Goal: Task Accomplishment & Management: Manage account settings

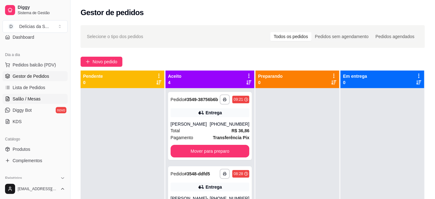
scroll to position [114, 0]
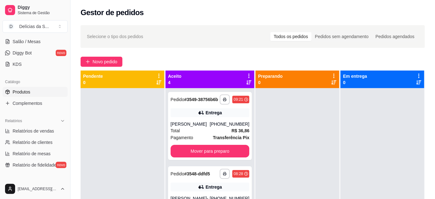
click at [29, 92] on span "Produtos" at bounding box center [22, 92] width 18 height 6
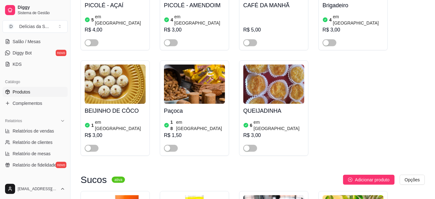
scroll to position [1600, 0]
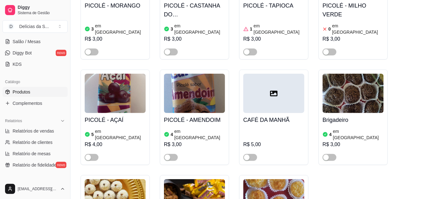
click at [344, 74] on img at bounding box center [352, 93] width 61 height 39
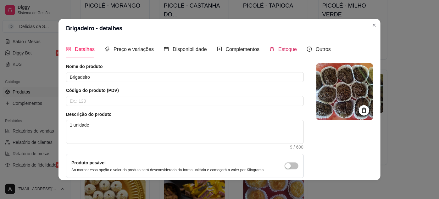
click at [278, 47] on span "Estoque" at bounding box center [287, 49] width 19 height 5
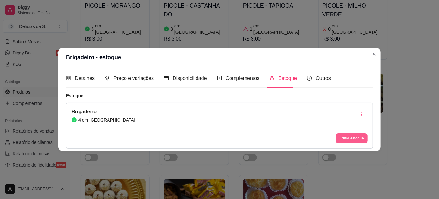
click at [356, 138] on button "Editar estoque" at bounding box center [352, 138] width 32 height 10
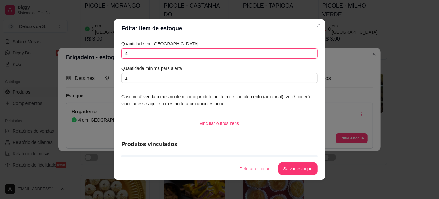
click at [295, 52] on input "4" at bounding box center [219, 53] width 196 height 10
type input "17"
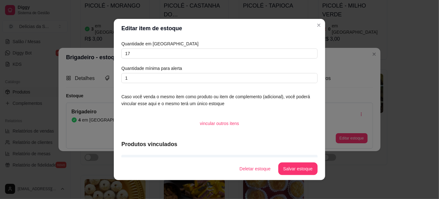
click at [307, 160] on footer "Deletar estoque Salvar estoque" at bounding box center [219, 168] width 211 height 23
click at [303, 168] on button "Salvar estoque" at bounding box center [298, 169] width 38 height 12
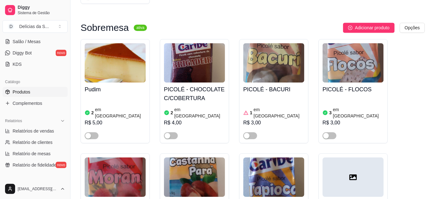
scroll to position [1345, 0]
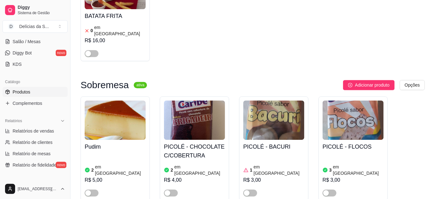
click at [112, 100] on img at bounding box center [115, 119] width 61 height 39
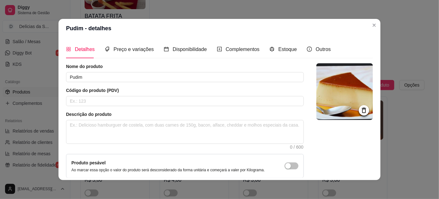
click at [286, 53] on div "Estoque" at bounding box center [282, 49] width 27 height 18
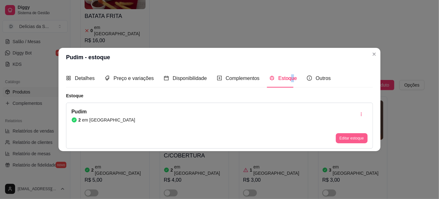
click at [355, 137] on button "Editar estoque" at bounding box center [352, 138] width 32 height 10
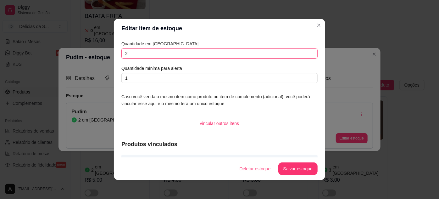
click at [282, 53] on input "2" at bounding box center [219, 53] width 196 height 10
type input "13"
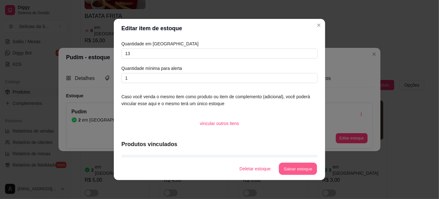
click at [302, 167] on button "Salvar estoque" at bounding box center [298, 169] width 38 height 12
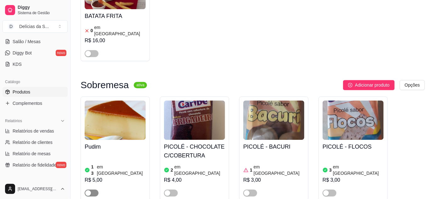
click at [95, 189] on span "button" at bounding box center [92, 192] width 14 height 7
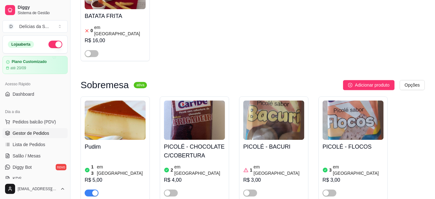
click at [39, 133] on span "Gestor de Pedidos" at bounding box center [31, 133] width 36 height 6
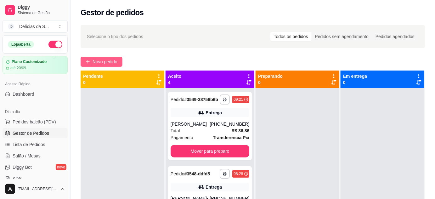
click at [107, 62] on span "Novo pedido" at bounding box center [104, 61] width 25 height 7
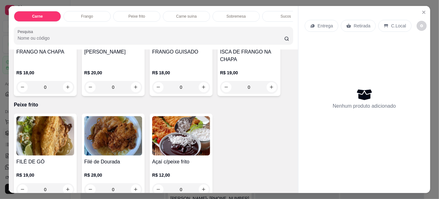
scroll to position [343, 0]
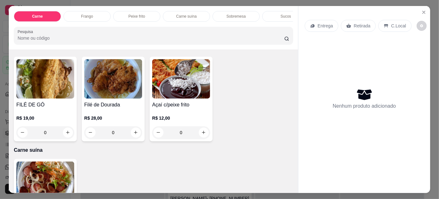
click at [66, 134] on div "0" at bounding box center [45, 132] width 58 height 13
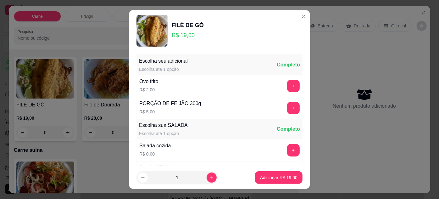
scroll to position [63, 0]
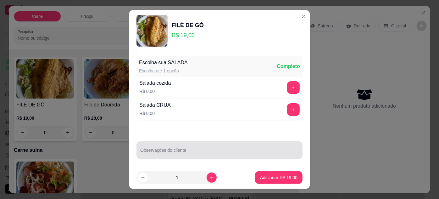
click at [158, 153] on input "Observações do cliente" at bounding box center [219, 152] width 158 height 6
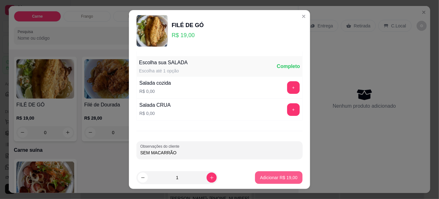
type input "SEM MACARRÃO"
click at [278, 176] on p "Adicionar R$ 19,00" at bounding box center [278, 177] width 37 height 6
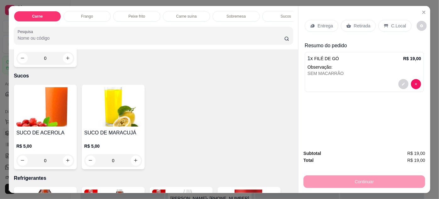
scroll to position [686, 0]
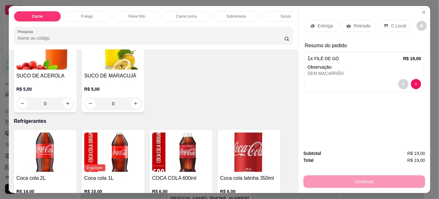
click at [65, 97] on div "0" at bounding box center [45, 103] width 58 height 13
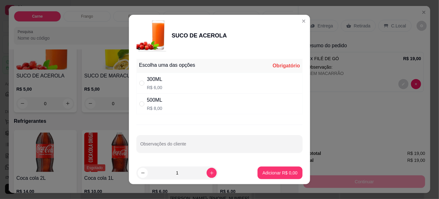
click at [155, 85] on p "R$ 6,00" at bounding box center [154, 87] width 15 height 6
radio input "true"
click at [271, 174] on p "Adicionar R$ 6,00" at bounding box center [280, 172] width 35 height 6
type input "1"
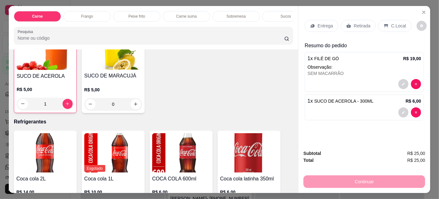
scroll to position [686, 0]
click at [318, 23] on p "Entrega" at bounding box center [325, 26] width 15 height 6
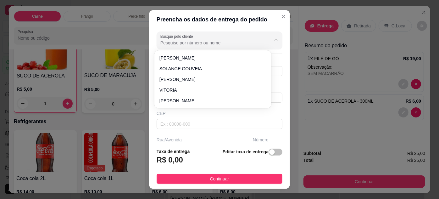
click at [185, 42] on input "Busque pelo cliente" at bounding box center [210, 43] width 101 height 6
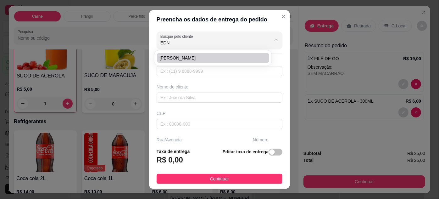
click at [183, 55] on span "[PERSON_NAME]" at bounding box center [209, 58] width 101 height 6
type input "[PERSON_NAME]"
type input "91999846940"
type input "[PERSON_NAME]"
type input "Tv Humaitá 967"
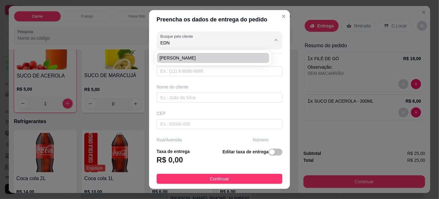
type input "967"
type input "Pedreira"
type input "[GEOGRAPHIC_DATA]"
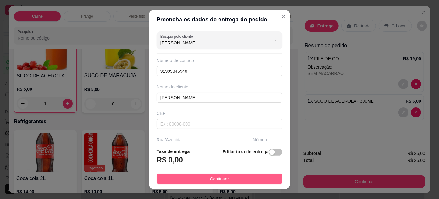
type input "[PERSON_NAME]"
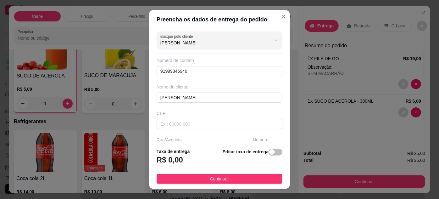
click at [210, 180] on span "Continuar" at bounding box center [219, 178] width 19 height 7
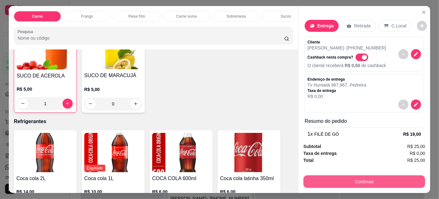
click at [353, 178] on button "Continuar" at bounding box center [364, 181] width 122 height 13
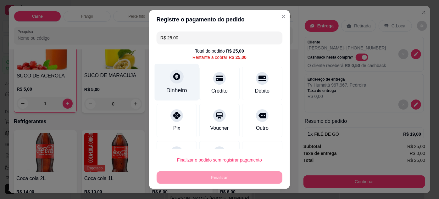
click at [175, 81] on div at bounding box center [177, 76] width 14 height 14
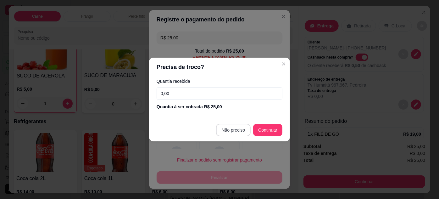
type input "R$ 0,00"
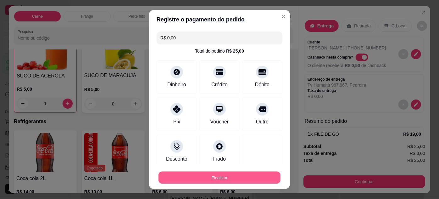
click at [237, 180] on button "Finalizar" at bounding box center [219, 177] width 122 height 12
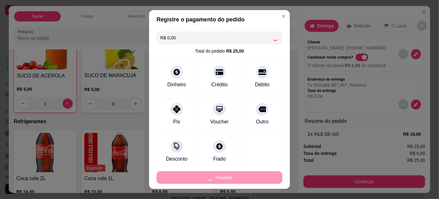
type input "0"
type input "-R$ 25,00"
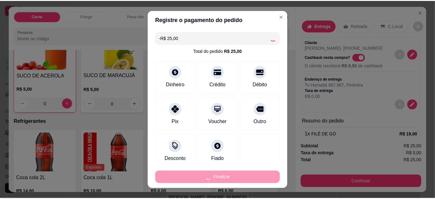
scroll to position [686, 0]
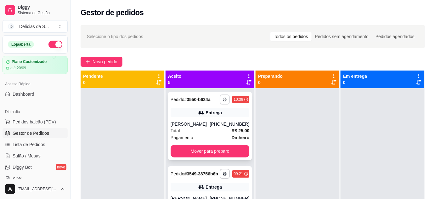
click at [223, 101] on icon "button" at bounding box center [225, 99] width 4 height 4
click at [211, 125] on button "Impressora" at bounding box center [200, 124] width 46 height 10
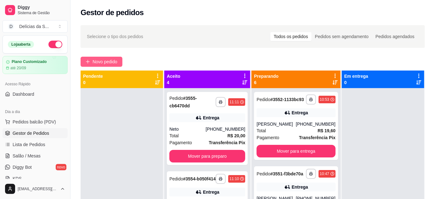
click at [105, 62] on span "Novo pedido" at bounding box center [104, 61] width 25 height 7
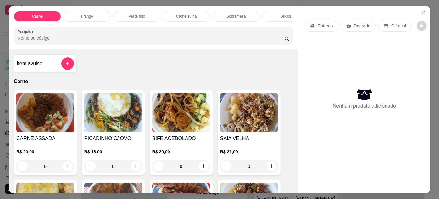
click at [67, 166] on div "0" at bounding box center [45, 166] width 58 height 13
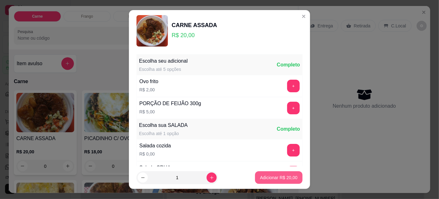
click at [264, 180] on p "Adicionar R$ 20,00" at bounding box center [278, 177] width 37 height 6
type input "1"
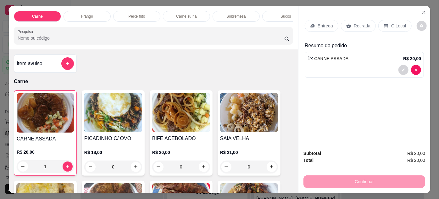
click at [355, 25] on p "Retirada" at bounding box center [362, 26] width 17 height 6
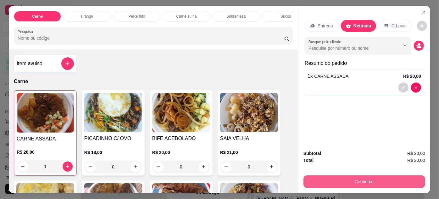
click at [369, 177] on button "Continuar" at bounding box center [364, 181] width 122 height 13
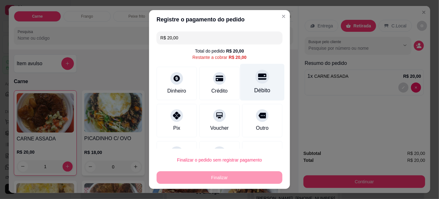
click at [247, 84] on div "Débito" at bounding box center [262, 82] width 44 height 37
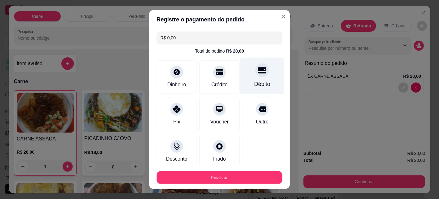
type input "R$ 0,00"
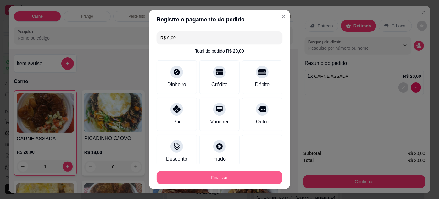
click at [224, 178] on button "Finalizar" at bounding box center [220, 177] width 126 height 13
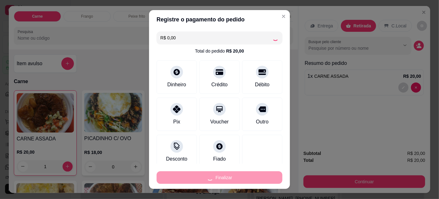
type input "0"
type input "-R$ 20,00"
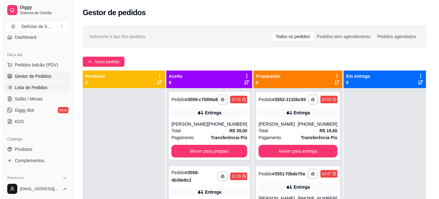
scroll to position [114, 0]
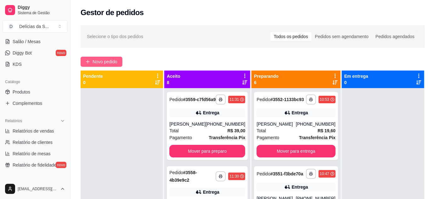
click at [105, 61] on span "Novo pedido" at bounding box center [104, 61] width 25 height 7
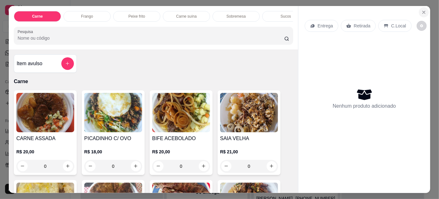
click at [423, 11] on icon "Close" at bounding box center [424, 12] width 3 height 3
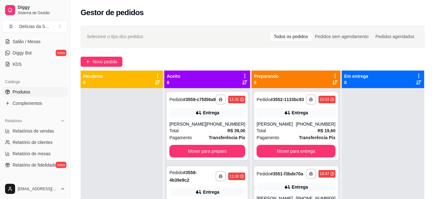
click at [27, 87] on link "Produtos" at bounding box center [35, 92] width 65 height 10
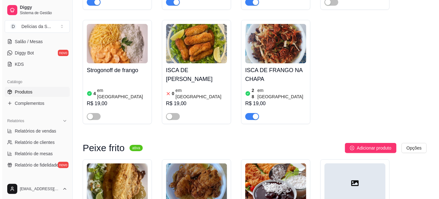
scroll to position [800, 0]
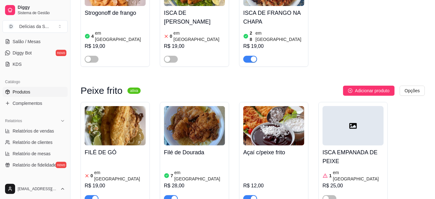
click at [279, 106] on img at bounding box center [273, 125] width 61 height 39
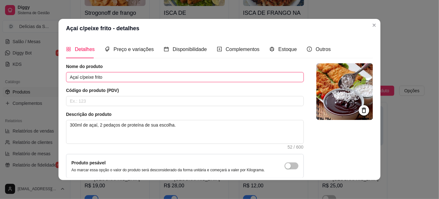
click at [117, 76] on input "Açaí c/peixe frito" at bounding box center [185, 77] width 238 height 10
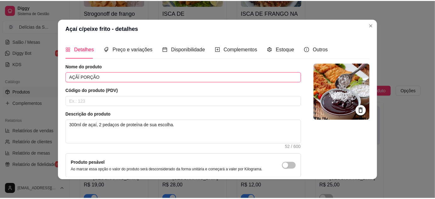
scroll to position [61, 0]
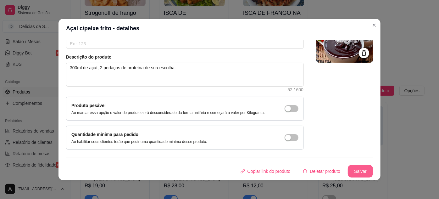
type input "AÇÃÍ PORÇÃO"
click at [356, 170] on button "Salvar" at bounding box center [360, 171] width 25 height 13
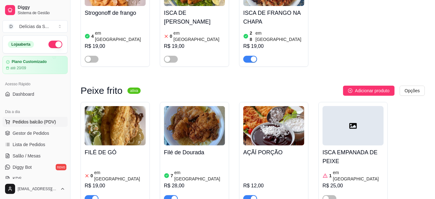
scroll to position [57, 0]
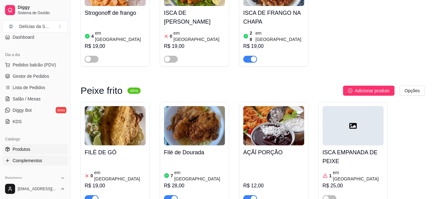
click at [44, 157] on link "Complementos" at bounding box center [35, 160] width 65 height 10
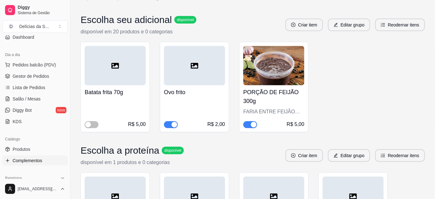
scroll to position [229, 0]
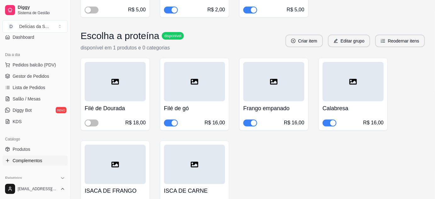
click at [171, 121] on div "button" at bounding box center [174, 123] width 6 height 6
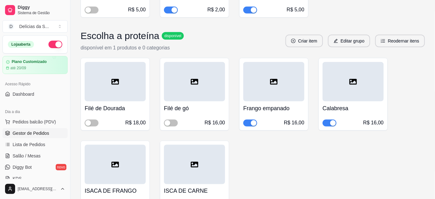
click at [36, 131] on span "Gestor de Pedidos" at bounding box center [31, 133] width 36 height 6
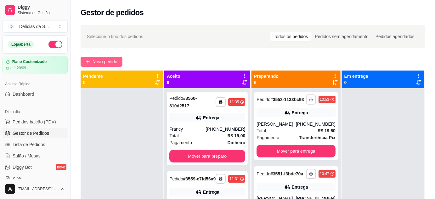
click at [103, 62] on span "Novo pedido" at bounding box center [104, 61] width 25 height 7
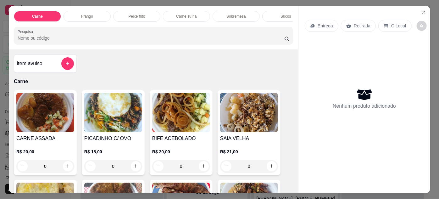
click at [106, 111] on img at bounding box center [113, 112] width 58 height 39
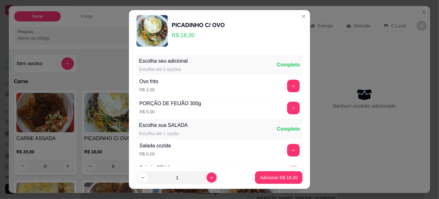
scroll to position [63, 0]
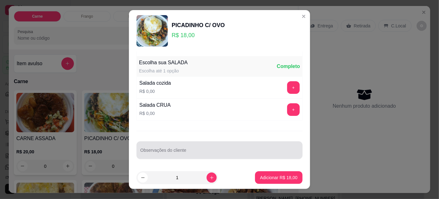
click at [176, 150] on input "Observações do cliente" at bounding box center [219, 152] width 158 height 6
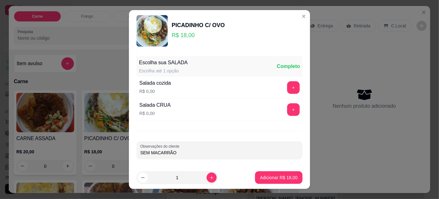
type input "SEM MACARRÃO"
click at [282, 176] on button "Adicionar R$ 18,00" at bounding box center [279, 177] width 46 height 12
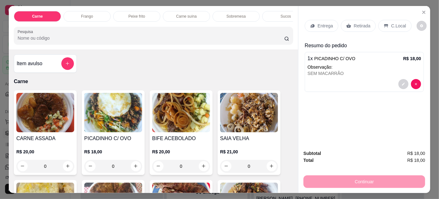
click at [282, 178] on div "CARNE ASSADA R$ 20,00 0 PICADINHO C/ OVO R$ 18,00 0 BIFE ACEBOLADO R$ 20,00 0 S…" at bounding box center [153, 181] width 279 height 182
drag, startPoint x: 358, startPoint y: 22, endPoint x: 356, endPoint y: 26, distance: 3.7
click at [357, 23] on p "Retirada" at bounding box center [362, 26] width 17 height 6
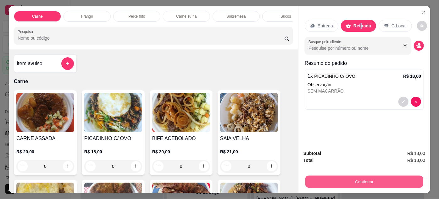
click at [359, 175] on button "Continuar" at bounding box center [364, 181] width 118 height 12
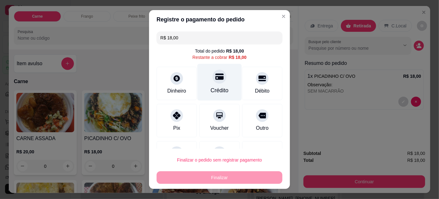
click at [211, 84] on div "Crédito" at bounding box center [219, 82] width 44 height 37
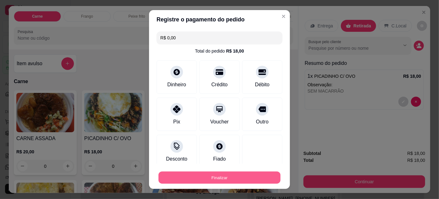
click at [237, 178] on button "Finalizar" at bounding box center [219, 177] width 122 height 12
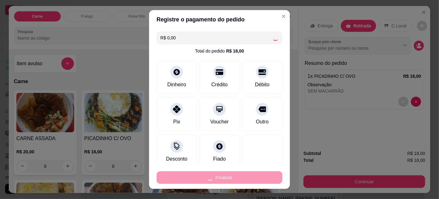
type input "-R$ 18,00"
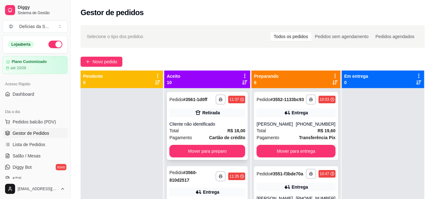
click at [206, 129] on div "Total R$ 18,00" at bounding box center [207, 130] width 76 height 7
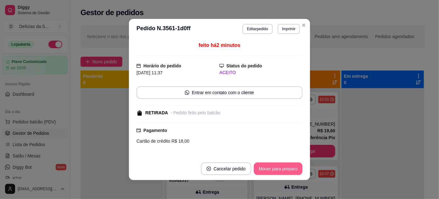
click at [276, 167] on button "Mover para preparo" at bounding box center [278, 168] width 49 height 13
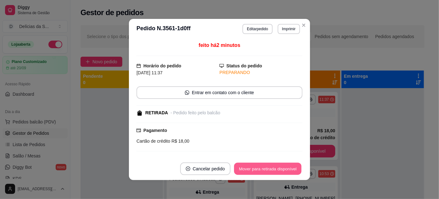
click at [276, 167] on button "Mover para retirada disponível" at bounding box center [267, 169] width 67 height 12
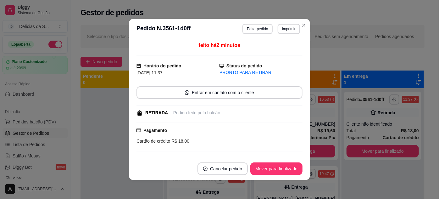
scroll to position [65, 0]
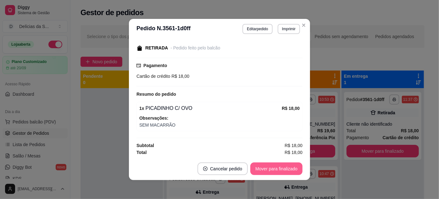
click at [273, 165] on button "Mover para finalizado" at bounding box center [276, 168] width 52 height 13
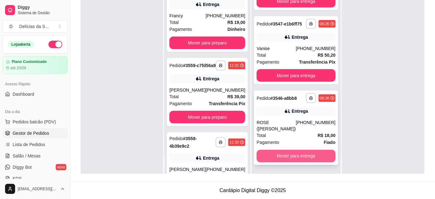
scroll to position [358, 0]
click at [304, 156] on button "Mover para entrega" at bounding box center [296, 156] width 76 height 12
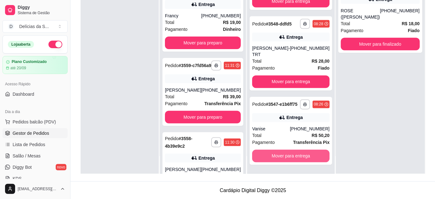
click at [304, 156] on button "Mover para entrega" at bounding box center [290, 156] width 77 height 13
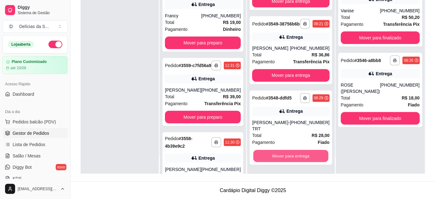
click at [304, 156] on button "Mover para entrega" at bounding box center [290, 156] width 75 height 12
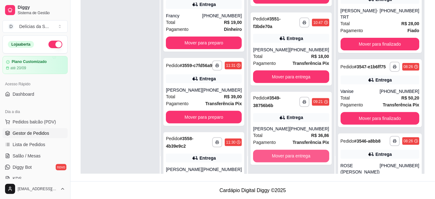
click at [304, 156] on button "Mover para entrega" at bounding box center [291, 156] width 76 height 13
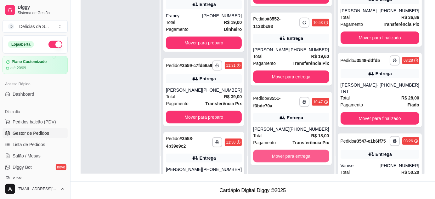
scroll to position [204, 0]
click at [304, 156] on button "Mover para entrega" at bounding box center [291, 156] width 76 height 13
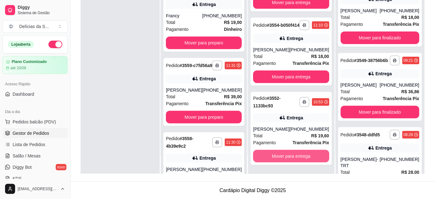
scroll to position [125, 0]
click at [304, 156] on button "Mover para entrega" at bounding box center [291, 156] width 74 height 12
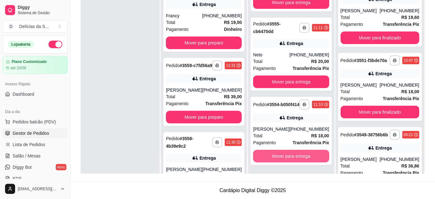
scroll to position [46, 0]
click at [304, 156] on button "Mover para entrega" at bounding box center [291, 156] width 74 height 12
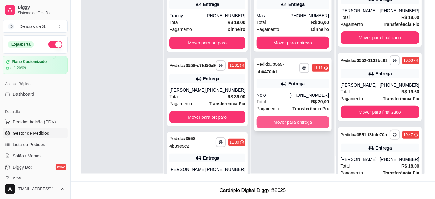
click at [291, 121] on button "Mover para entrega" at bounding box center [292, 122] width 72 height 13
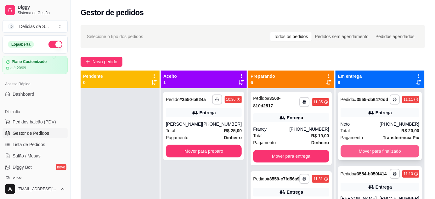
click at [357, 157] on button "Mover para finalizado" at bounding box center [379, 151] width 79 height 13
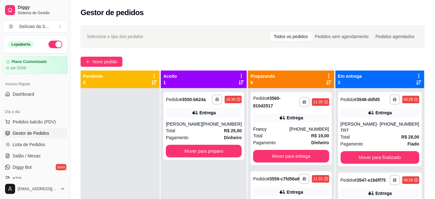
click at [357, 158] on div "**********" at bounding box center [380, 129] width 84 height 74
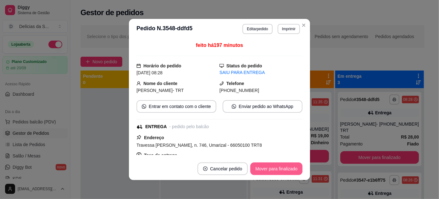
click at [269, 170] on button "Mover para finalizado" at bounding box center [276, 168] width 52 height 13
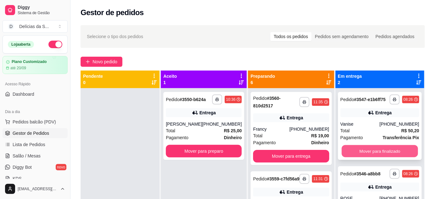
click at [382, 155] on button "Mover para finalizado" at bounding box center [379, 151] width 76 height 12
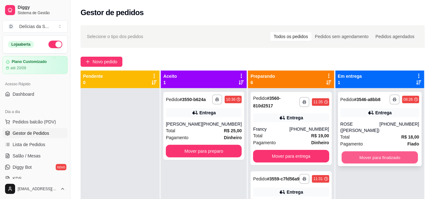
click at [381, 153] on button "Mover para finalizado" at bounding box center [379, 157] width 76 height 12
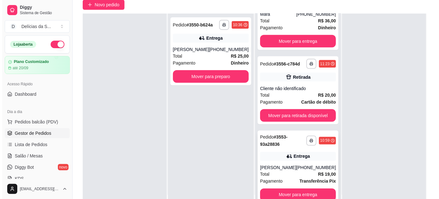
scroll to position [96, 0]
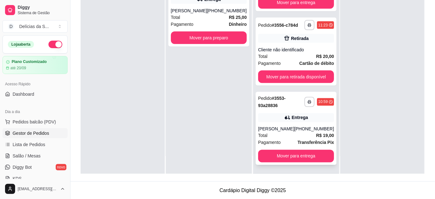
click at [298, 139] on span "Transferência Pix" at bounding box center [315, 142] width 36 height 7
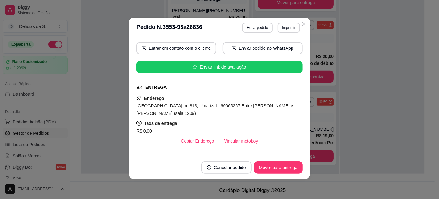
scroll to position [0, 0]
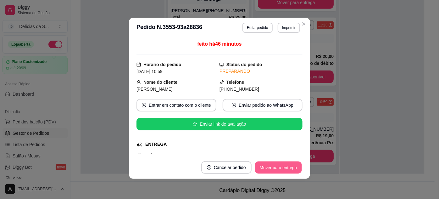
click at [278, 169] on button "Mover para entrega" at bounding box center [278, 167] width 47 height 12
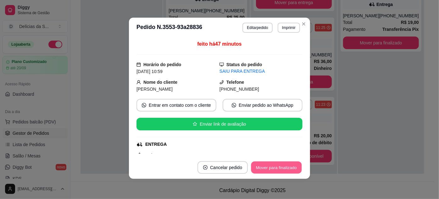
click at [279, 165] on button "Mover para finalizado" at bounding box center [276, 167] width 51 height 12
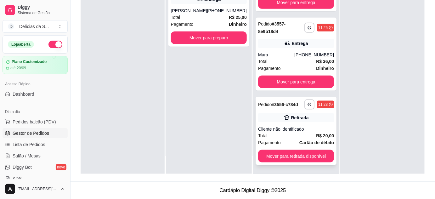
click at [300, 135] on div "Total R$ 20,00" at bounding box center [296, 135] width 76 height 7
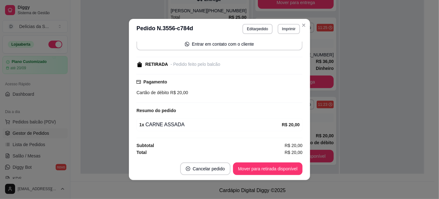
scroll to position [1, 0]
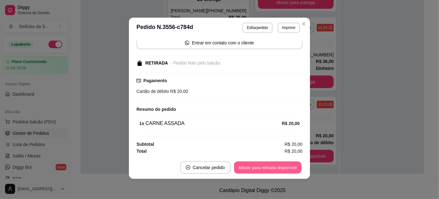
click at [278, 168] on button "Mover para retirada disponível" at bounding box center [267, 167] width 67 height 12
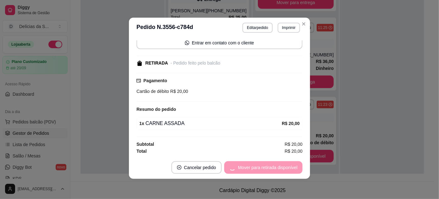
scroll to position [125, 0]
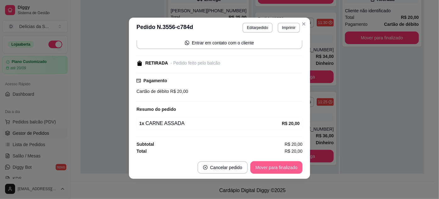
click at [278, 168] on button "Mover para finalizado" at bounding box center [276, 167] width 52 height 13
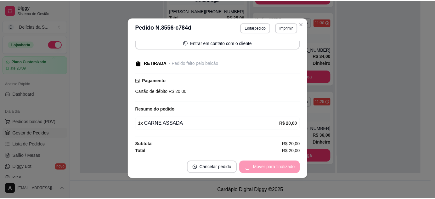
scroll to position [22, 0]
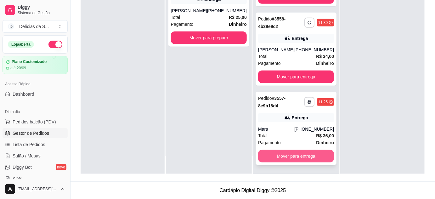
click at [304, 153] on button "Mover para entrega" at bounding box center [296, 156] width 76 height 13
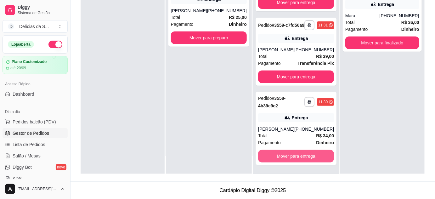
scroll to position [46, 0]
click at [305, 153] on button "Mover para entrega" at bounding box center [296, 156] width 76 height 13
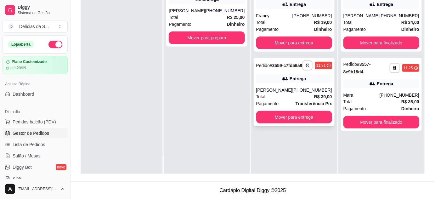
scroll to position [0, 0]
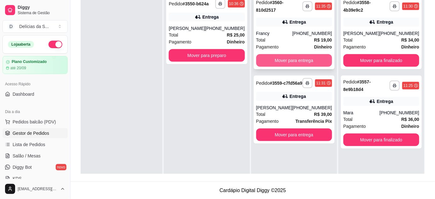
click at [306, 62] on button "Mover para entrega" at bounding box center [294, 60] width 76 height 13
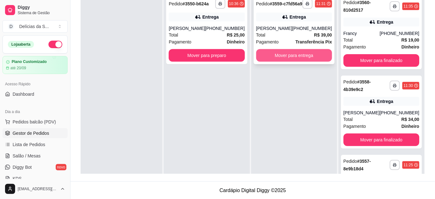
click at [303, 61] on button "Mover para entrega" at bounding box center [294, 55] width 76 height 13
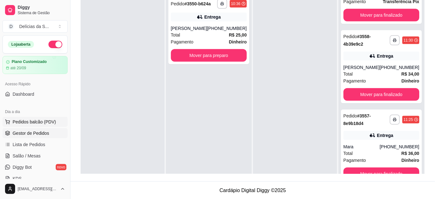
scroll to position [38, 0]
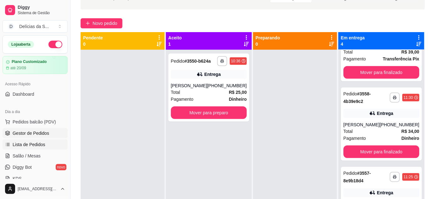
click at [39, 145] on span "Lista de Pedidos" at bounding box center [29, 144] width 33 height 6
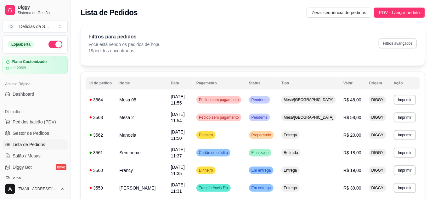
click at [402, 45] on button "Filtros avançados" at bounding box center [397, 43] width 38 height 10
select select "0"
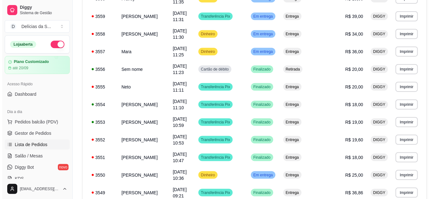
scroll to position [224, 0]
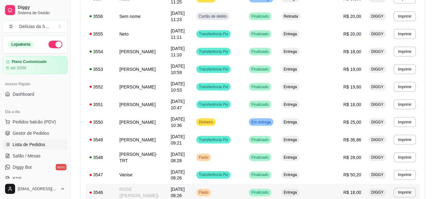
click at [185, 187] on span "[DATE] 08:26" at bounding box center [178, 192] width 14 height 11
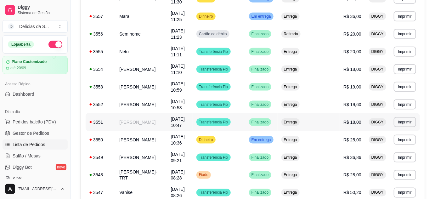
scroll to position [0, 0]
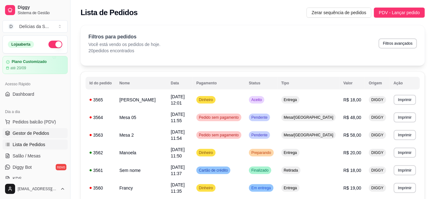
click at [31, 131] on span "Gestor de Pedidos" at bounding box center [31, 133] width 36 height 6
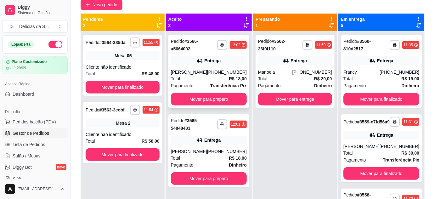
click at [196, 70] on div "[PERSON_NAME]" at bounding box center [189, 72] width 36 height 6
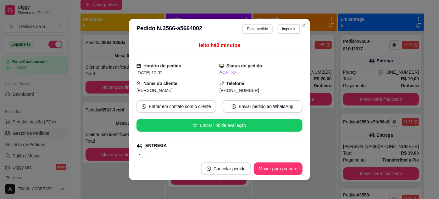
click at [254, 28] on button "Editar pedido" at bounding box center [257, 29] width 30 height 10
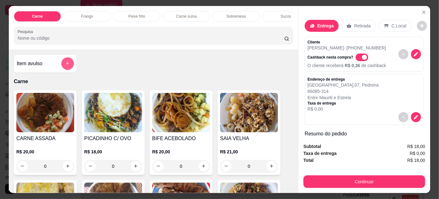
click at [65, 69] on button "add-separate-item" at bounding box center [67, 63] width 13 height 13
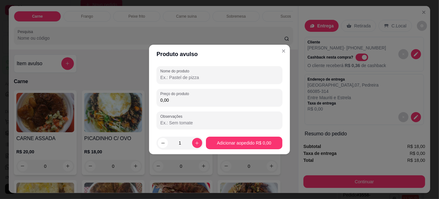
click at [184, 79] on input "Nome do produto" at bounding box center [219, 77] width 118 height 6
type input "7"
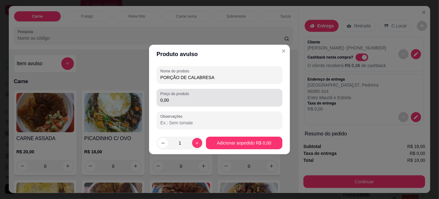
type input "PORÇÃO DE CALABRESA"
click at [208, 103] on input "0,00" at bounding box center [219, 100] width 118 height 6
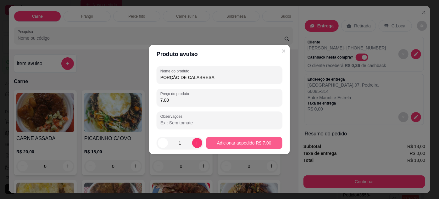
type input "7,00"
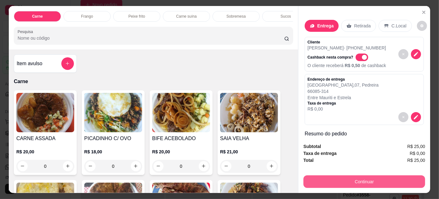
click at [342, 178] on button "Continuar" at bounding box center [364, 181] width 122 height 13
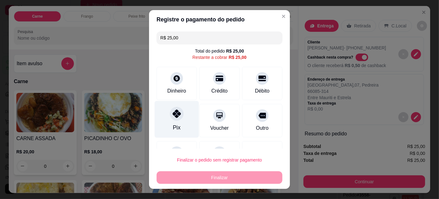
click at [175, 119] on div at bounding box center [177, 114] width 14 height 14
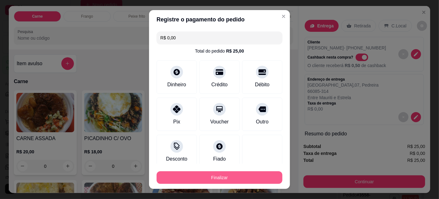
click at [220, 176] on button "Finalizar" at bounding box center [220, 177] width 126 height 13
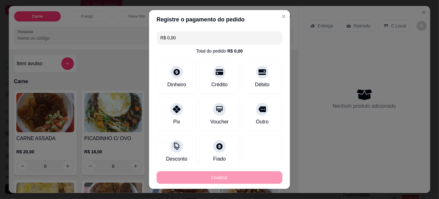
type input "-R$ 25,00"
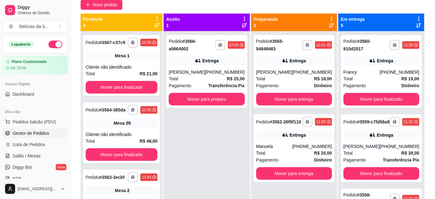
scroll to position [57, 0]
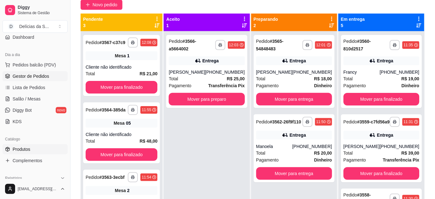
click at [33, 147] on link "Produtos" at bounding box center [35, 149] width 65 height 10
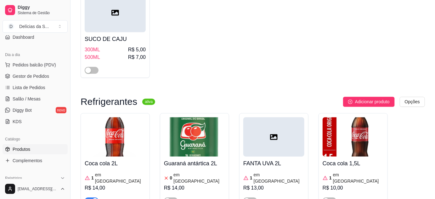
scroll to position [2172, 0]
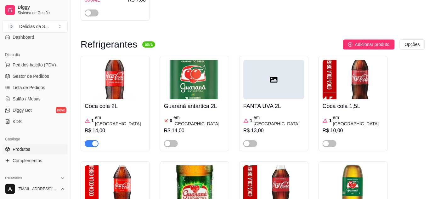
click at [34, 97] on span "Salão / Mesas" at bounding box center [27, 99] width 28 height 6
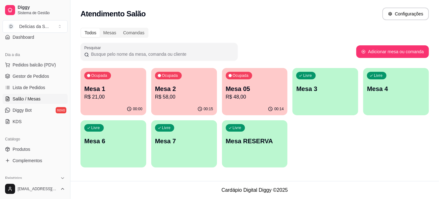
click at [180, 87] on p "Mesa 2" at bounding box center [184, 88] width 58 height 9
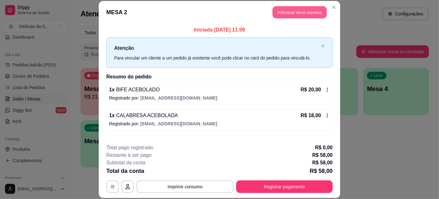
click at [297, 13] on button "Adicionar itens na mesa" at bounding box center [300, 12] width 54 height 12
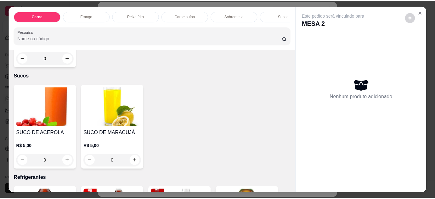
scroll to position [686, 0]
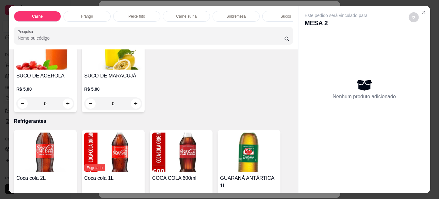
click at [246, 143] on img at bounding box center [249, 151] width 58 height 39
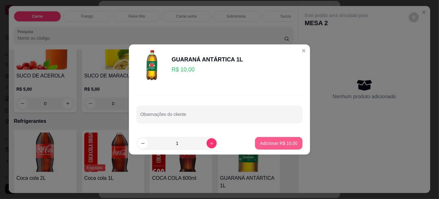
click at [274, 142] on p "Adicionar R$ 10,00" at bounding box center [278, 143] width 37 height 6
type input "1"
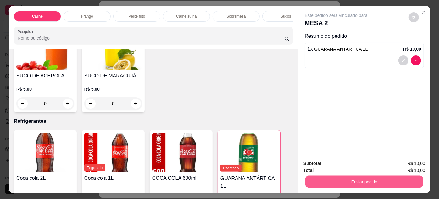
click at [336, 178] on button "Enviar pedido" at bounding box center [364, 181] width 118 height 12
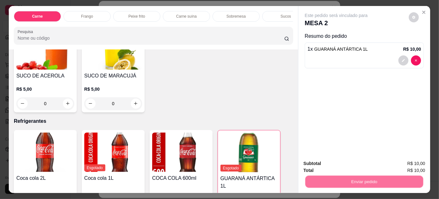
click at [325, 165] on button "Não registrar e enviar pedido" at bounding box center [344, 164] width 64 height 12
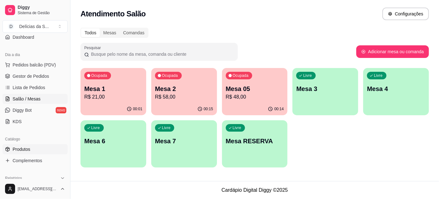
click at [26, 149] on span "Produtos" at bounding box center [22, 149] width 18 height 6
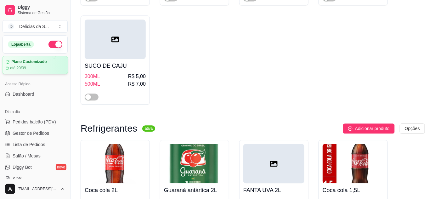
scroll to position [2032, 0]
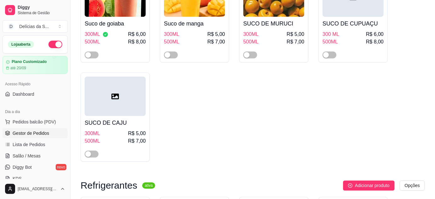
click at [40, 135] on span "Gestor de Pedidos" at bounding box center [31, 133] width 36 height 6
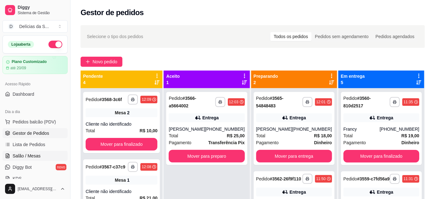
click at [33, 155] on span "Salão / Mesas" at bounding box center [27, 156] width 28 height 6
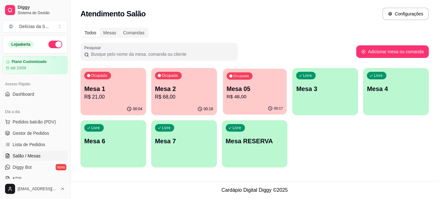
click at [245, 97] on p "R$ 48,00" at bounding box center [254, 96] width 56 height 7
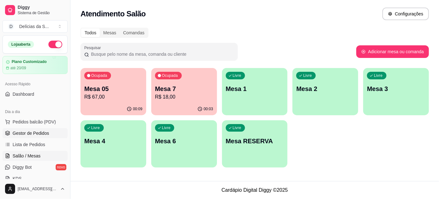
click at [42, 131] on span "Gestor de Pedidos" at bounding box center [31, 133] width 36 height 6
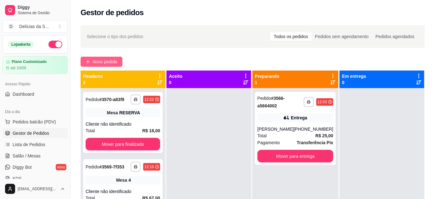
click at [107, 58] on button "Novo pedido" at bounding box center [101, 62] width 42 height 10
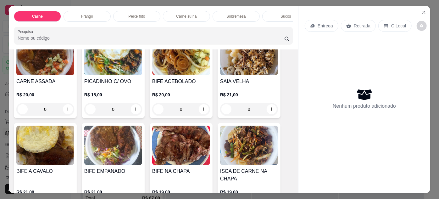
scroll to position [114, 0]
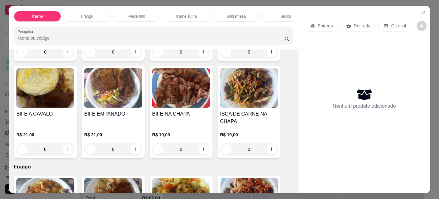
click at [177, 91] on img at bounding box center [181, 87] width 58 height 39
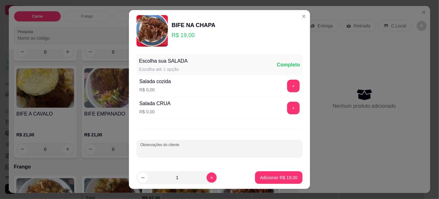
click at [231, 152] on input "Observações do cliente" at bounding box center [219, 151] width 158 height 6
click at [288, 86] on button "+" at bounding box center [293, 86] width 13 height 13
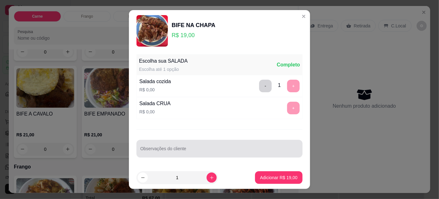
click at [207, 154] on div at bounding box center [219, 148] width 158 height 13
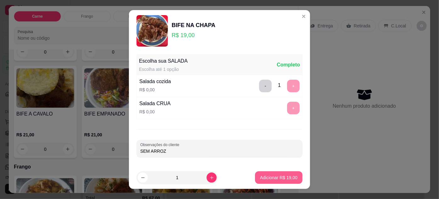
type input "SEM ARROZ"
click at [263, 178] on p "Adicionar R$ 19,00" at bounding box center [278, 177] width 37 height 6
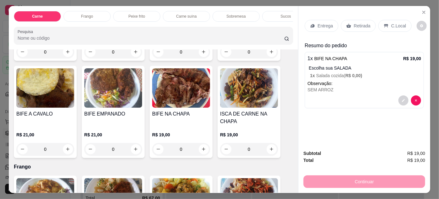
click at [329, 25] on p "Entrega" at bounding box center [325, 26] width 15 height 6
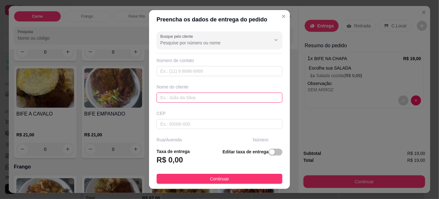
click at [186, 99] on input "text" at bounding box center [220, 97] width 126 height 10
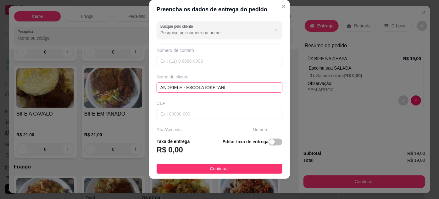
click at [203, 85] on input "ANDRIELE - ESCOLA IOKETANI" at bounding box center [220, 87] width 126 height 10
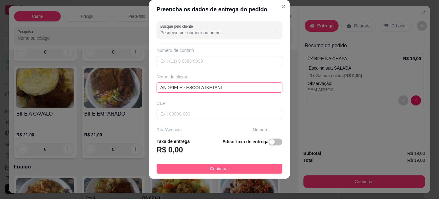
type input "ANDRIELE - ESCOLA IKETANI"
click at [228, 167] on button "Continuar" at bounding box center [220, 169] width 126 height 10
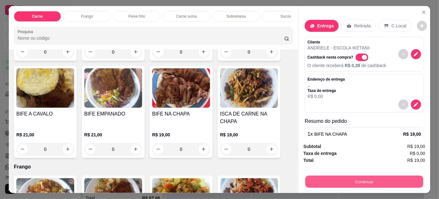
click at [322, 177] on button "Continuar" at bounding box center [364, 181] width 118 height 12
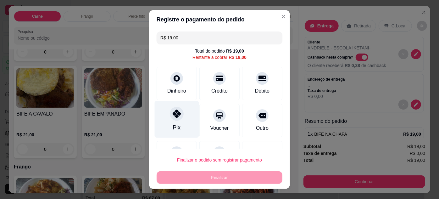
click at [175, 120] on div "Pix" at bounding box center [177, 119] width 44 height 37
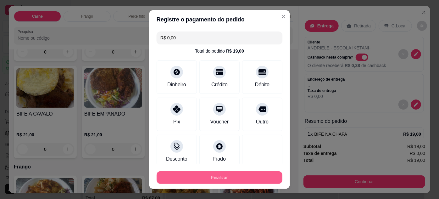
click at [210, 175] on button "Finalizar" at bounding box center [220, 177] width 126 height 13
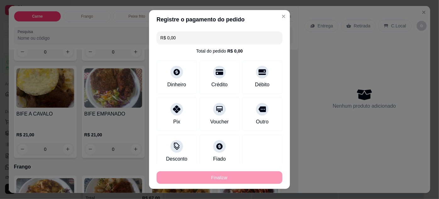
type input "-R$ 19,00"
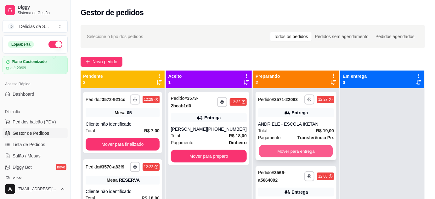
click at [282, 150] on button "Mover para entrega" at bounding box center [296, 151] width 74 height 12
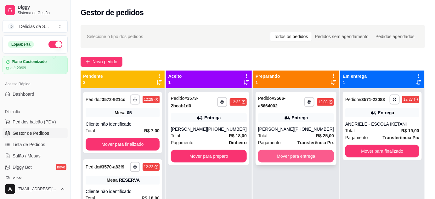
click at [304, 158] on button "Mover para entrega" at bounding box center [296, 156] width 76 height 13
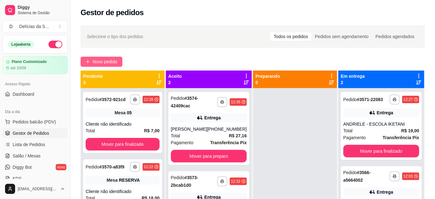
click at [108, 61] on span "Novo pedido" at bounding box center [104, 61] width 25 height 7
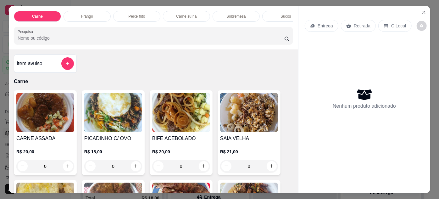
click at [106, 117] on img at bounding box center [113, 112] width 58 height 39
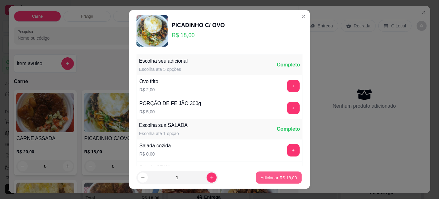
click at [265, 177] on p "Adicionar R$ 18,00" at bounding box center [279, 178] width 36 height 6
type input "1"
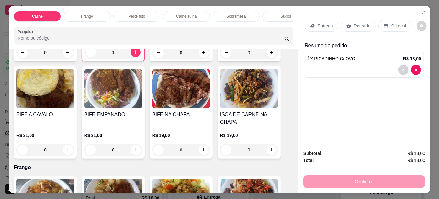
scroll to position [171, 0]
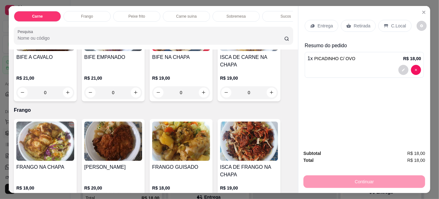
click at [183, 144] on img at bounding box center [181, 140] width 58 height 39
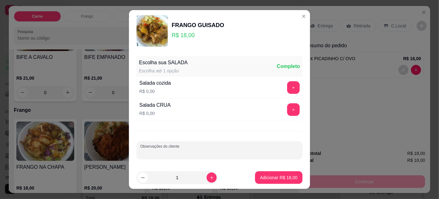
click at [190, 150] on input "Observações do cliente" at bounding box center [219, 152] width 158 height 6
drag, startPoint x: 187, startPoint y: 152, endPoint x: 189, endPoint y: 147, distance: 4.7
click at [187, 151] on input "SÓ COM MACARRÃO E FSAROFA" at bounding box center [219, 152] width 158 height 6
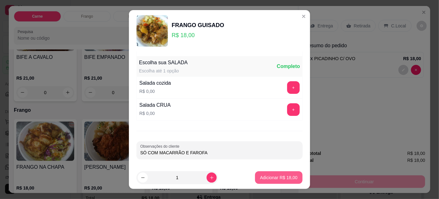
type input "SÓ COM MACARRÃO E FAROFA"
click at [264, 177] on p "Adicionar R$ 18,00" at bounding box center [278, 177] width 37 height 6
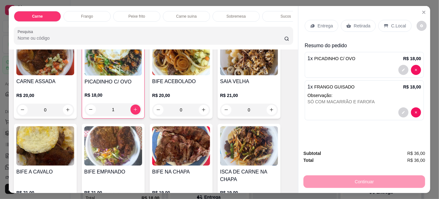
scroll to position [0, 0]
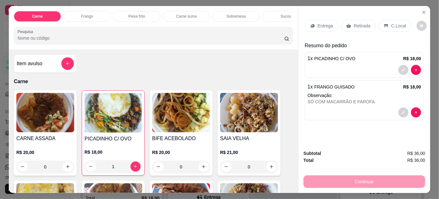
click at [230, 108] on img at bounding box center [249, 112] width 58 height 39
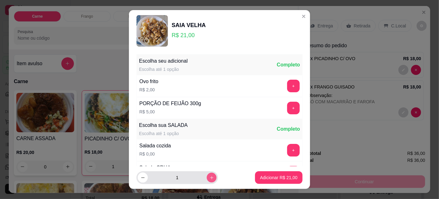
click at [209, 177] on icon "increase-product-quantity" at bounding box center [211, 177] width 5 height 5
type input "2"
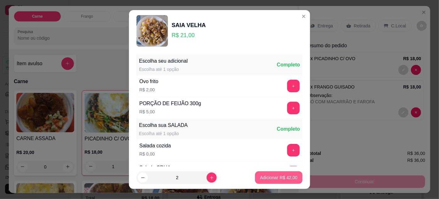
click at [271, 175] on p "Adicionar R$ 42,00" at bounding box center [278, 177] width 37 height 6
type input "2"
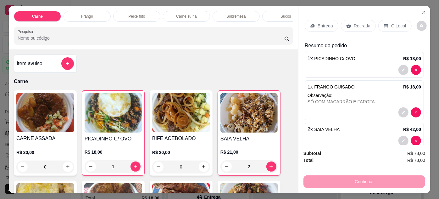
click at [237, 124] on img at bounding box center [248, 112] width 57 height 39
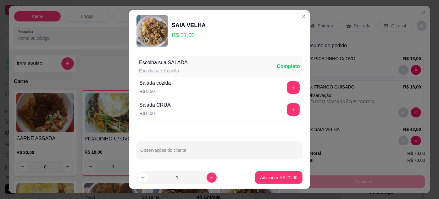
scroll to position [10, 0]
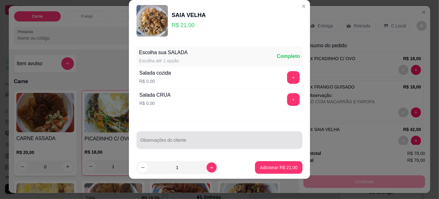
click at [194, 139] on input "Observações do cliente" at bounding box center [219, 142] width 158 height 6
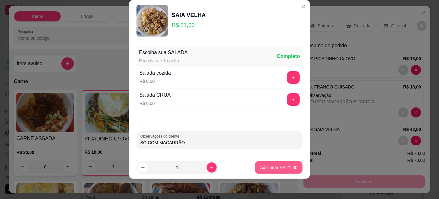
type input "SÓ COM MACARRÃO"
click at [281, 166] on p "Adicionar R$ 21,00" at bounding box center [279, 167] width 36 height 6
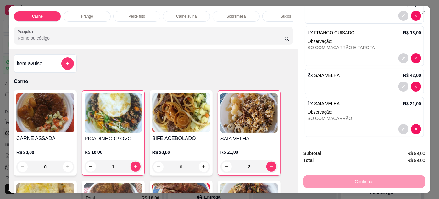
scroll to position [0, 0]
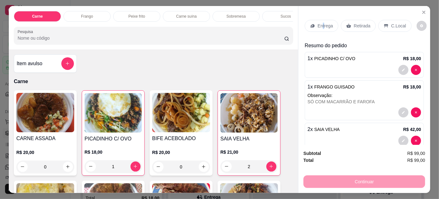
click at [320, 23] on p "Entrega" at bounding box center [325, 26] width 15 height 6
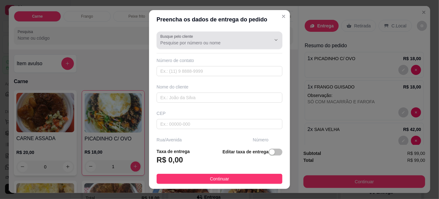
click at [224, 36] on div at bounding box center [219, 40] width 118 height 13
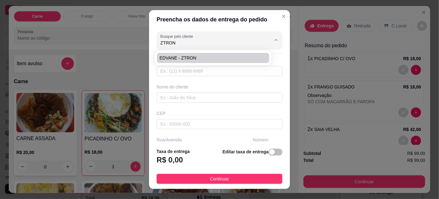
click at [203, 58] on span "EDVANE - ZTRON" at bounding box center [209, 58] width 101 height 6
type input "EDVANE - ZTRON"
type input "91989772480"
type input "EDVANE - ZTRON"
type input "ENTREGAR NA ZTRON, ESCRITORIO"
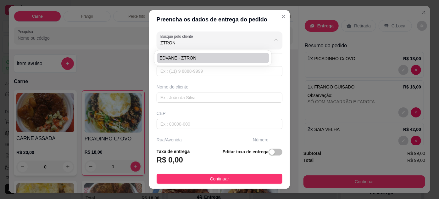
type input "1716"
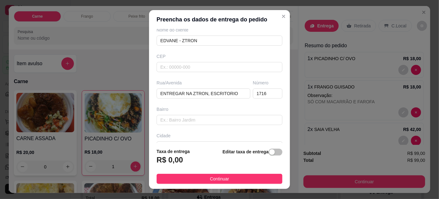
scroll to position [96, 0]
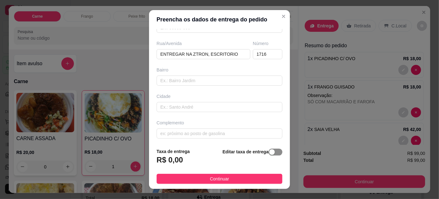
type input "EDVANE - ZTRON"
drag, startPoint x: 268, startPoint y: 153, endPoint x: 248, endPoint y: 157, distance: 20.4
click at [269, 153] on button "button" at bounding box center [276, 151] width 14 height 7
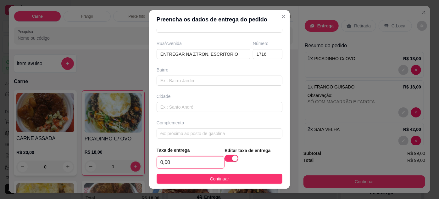
click at [208, 161] on input "0,00" at bounding box center [190, 162] width 67 height 12
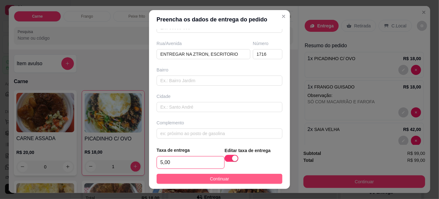
type input "5,00"
click at [204, 177] on button "Continuar" at bounding box center [220, 179] width 126 height 10
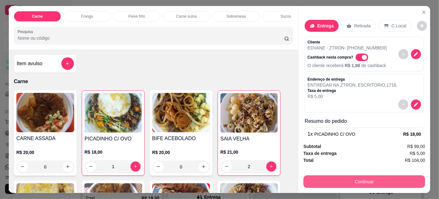
click at [316, 178] on button "Continuar" at bounding box center [364, 181] width 122 height 13
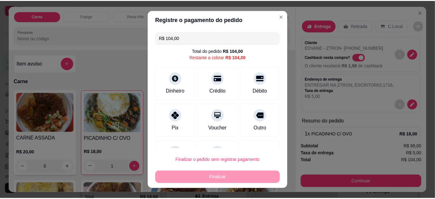
scroll to position [27, 0]
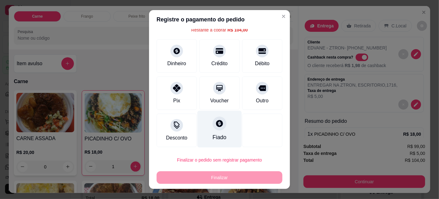
click at [214, 127] on div at bounding box center [220, 123] width 14 height 14
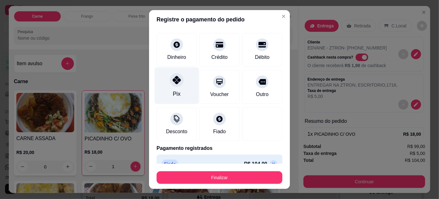
click at [171, 85] on div at bounding box center [177, 80] width 14 height 14
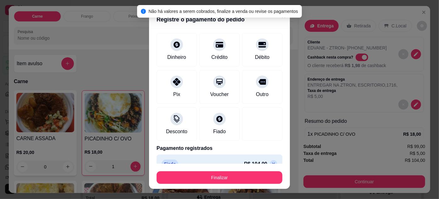
click at [271, 161] on icon at bounding box center [273, 163] width 5 height 5
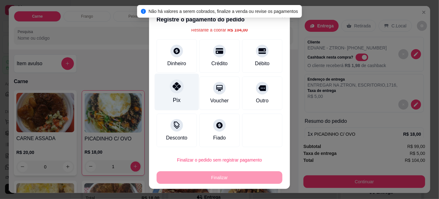
click at [176, 94] on div "Pix" at bounding box center [177, 91] width 44 height 37
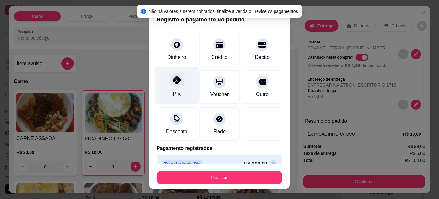
type input "R$ 0,00"
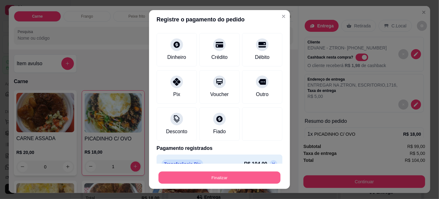
click at [241, 175] on button "Finalizar" at bounding box center [219, 177] width 122 height 12
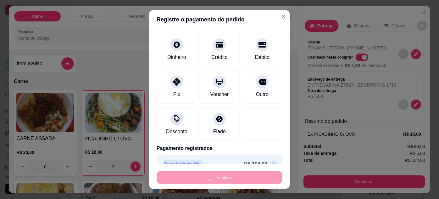
type input "0"
type input "-R$ 104,00"
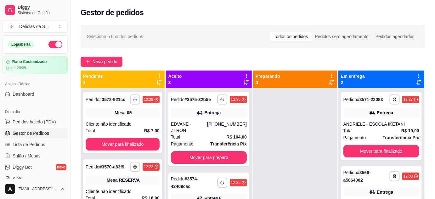
scroll to position [57, 0]
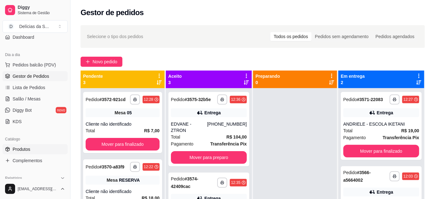
click at [29, 146] on span "Produtos" at bounding box center [22, 149] width 18 height 6
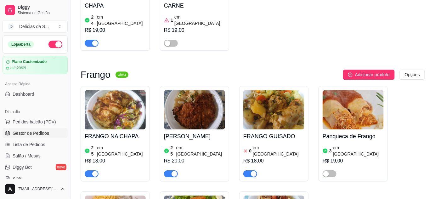
click at [39, 131] on span "Gestor de Pedidos" at bounding box center [31, 133] width 36 height 6
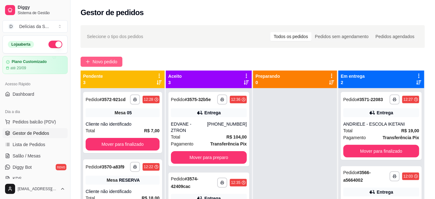
click at [112, 59] on span "Novo pedido" at bounding box center [104, 61] width 25 height 7
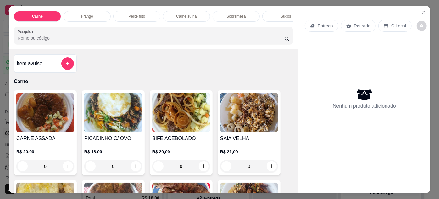
click at [61, 124] on img at bounding box center [45, 112] width 58 height 39
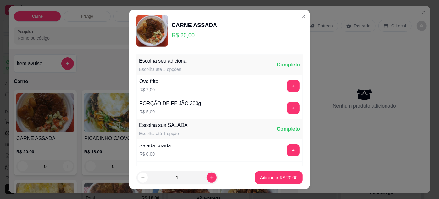
scroll to position [63, 0]
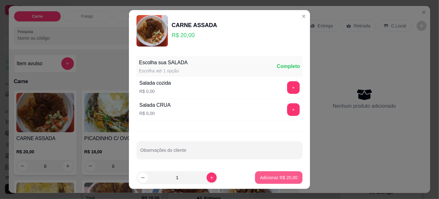
click at [260, 176] on p "Adicionar R$ 20,00" at bounding box center [278, 177] width 37 height 6
type input "1"
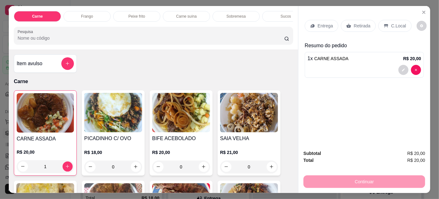
click at [320, 23] on p "Entrega" at bounding box center [325, 26] width 15 height 6
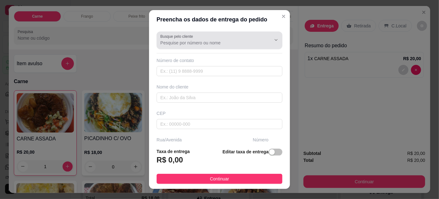
click at [215, 40] on input "Busque pelo cliente" at bounding box center [210, 43] width 101 height 6
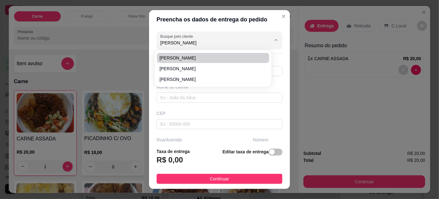
click at [192, 58] on span "[PERSON_NAME]" at bounding box center [209, 58] width 101 height 6
type input "[PERSON_NAME]"
type input "91981591069"
type input "[PERSON_NAME]"
type input "CARTORIO 3 OFICIO"
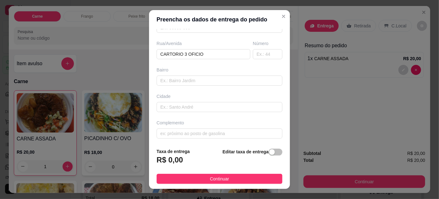
scroll to position [10, 0]
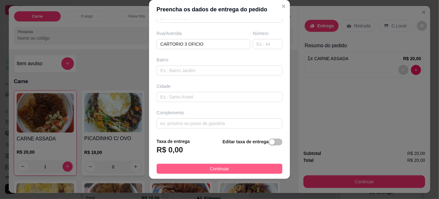
type input "[PERSON_NAME]"
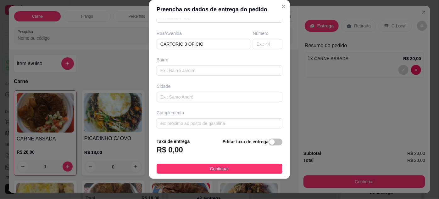
click at [233, 172] on button "Continuar" at bounding box center [220, 169] width 126 height 10
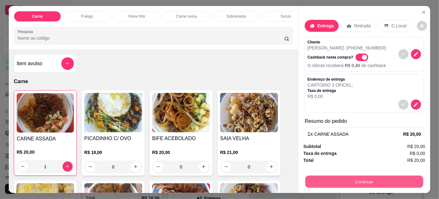
click at [357, 179] on button "Continuar" at bounding box center [364, 181] width 118 height 12
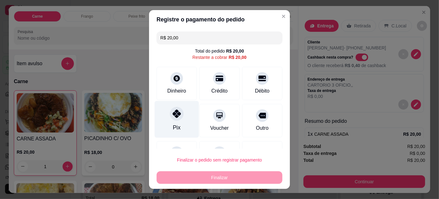
click at [176, 115] on icon at bounding box center [177, 113] width 8 height 8
type input "R$ 0,00"
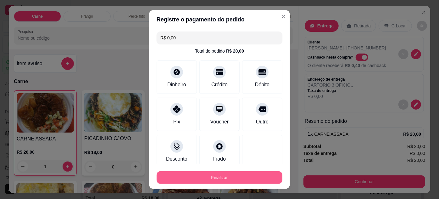
click at [219, 180] on button "Finalizar" at bounding box center [220, 177] width 126 height 13
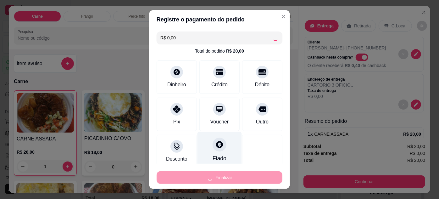
type input "0"
type input "-R$ 20,00"
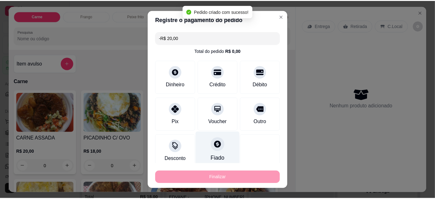
scroll to position [38, 0]
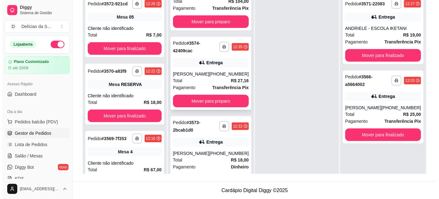
scroll to position [132, 0]
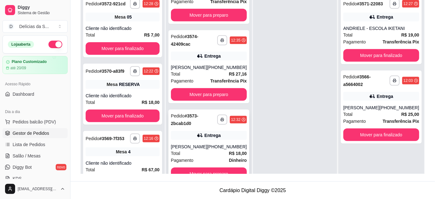
click at [218, 143] on div "[PHONE_NUMBER]" at bounding box center [227, 146] width 40 height 6
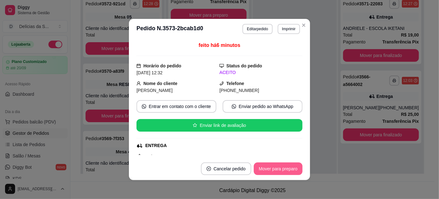
click at [280, 169] on button "Mover para preparo" at bounding box center [278, 168] width 49 height 13
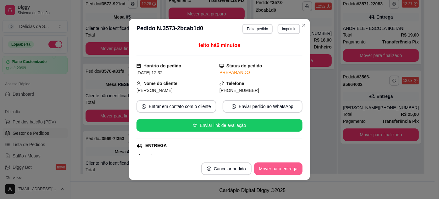
click at [279, 169] on button "Mover para entrega" at bounding box center [278, 168] width 48 height 13
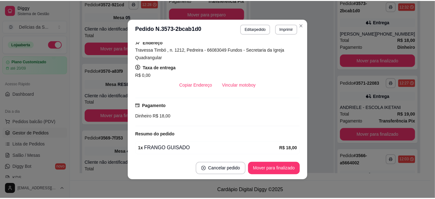
scroll to position [57, 0]
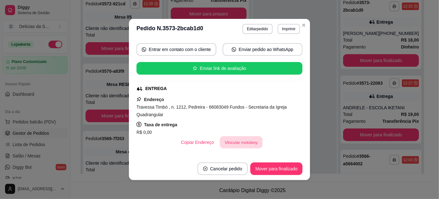
click at [245, 142] on button "Vincular motoboy" at bounding box center [241, 142] width 43 height 12
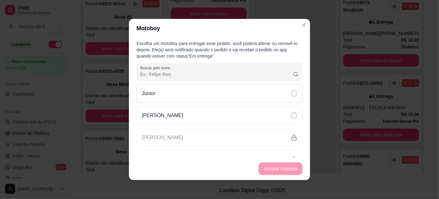
click at [229, 96] on div "Junior" at bounding box center [219, 93] width 166 height 18
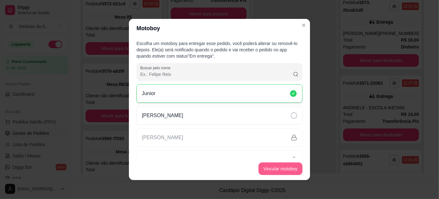
click at [282, 167] on button "Vincular motoboy" at bounding box center [280, 168] width 44 height 13
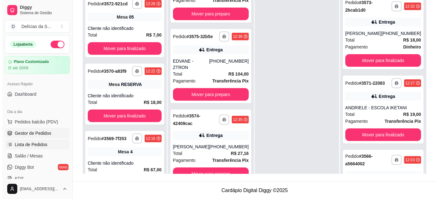
scroll to position [0, 0]
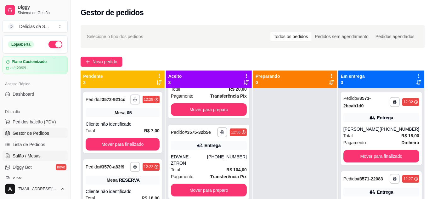
click at [38, 154] on span "Salão / Mesas" at bounding box center [27, 156] width 28 height 6
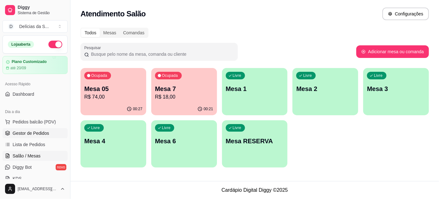
click at [37, 132] on span "Gestor de Pedidos" at bounding box center [31, 133] width 36 height 6
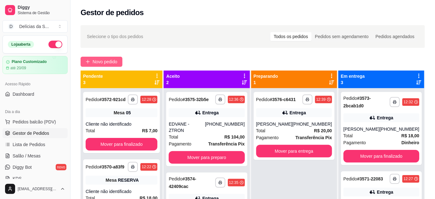
click at [104, 60] on span "Novo pedido" at bounding box center [104, 61] width 25 height 7
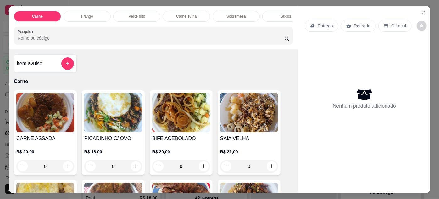
click at [171, 117] on img at bounding box center [181, 112] width 58 height 39
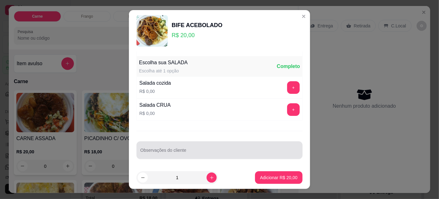
scroll to position [10, 0]
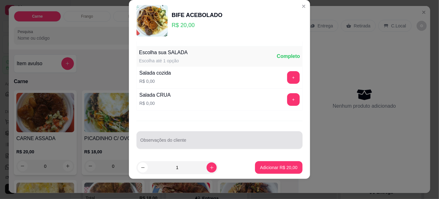
click at [197, 140] on input "Observações do cliente" at bounding box center [219, 142] width 158 height 6
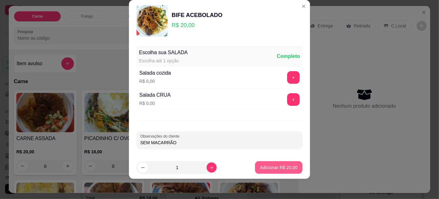
type input "SEM MACARRÃO"
click at [270, 167] on p "Adicionar R$ 20,00" at bounding box center [279, 167] width 36 height 6
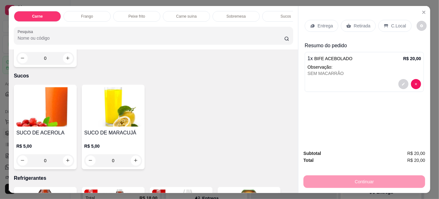
scroll to position [743, 0]
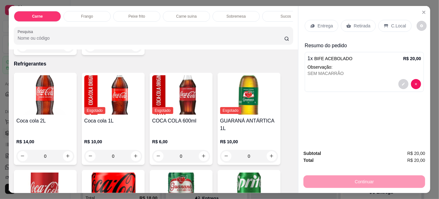
click at [50, 96] on img at bounding box center [45, 94] width 58 height 39
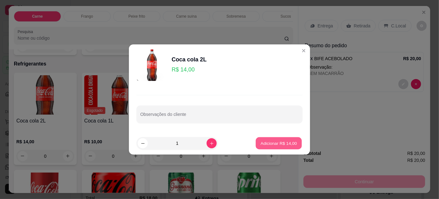
click at [272, 139] on button "Adicionar R$ 14,00" at bounding box center [279, 143] width 46 height 12
type input "1"
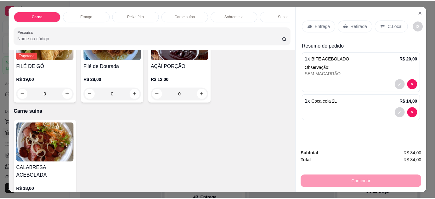
scroll to position [439, 0]
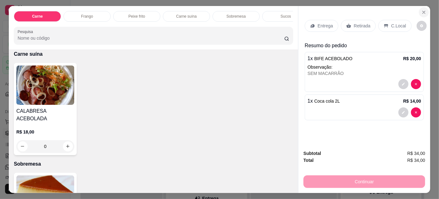
click at [421, 9] on button "Close" at bounding box center [424, 12] width 10 height 10
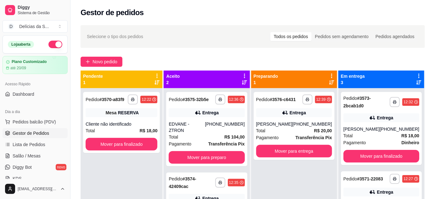
scroll to position [57, 0]
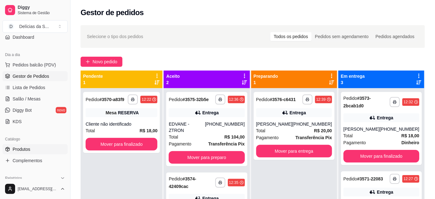
click at [23, 148] on span "Produtos" at bounding box center [22, 149] width 18 height 6
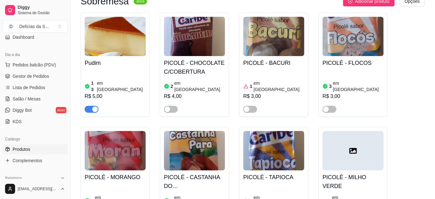
scroll to position [1486, 0]
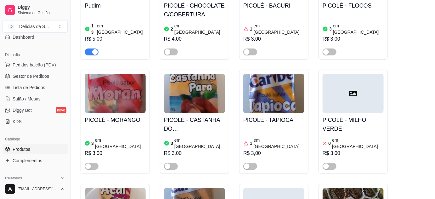
click at [41, 75] on span "Gestor de Pedidos" at bounding box center [31, 76] width 36 height 6
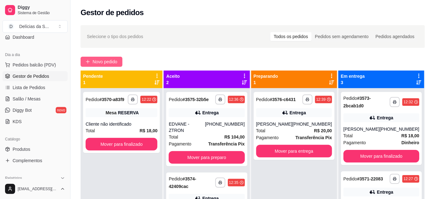
click at [108, 63] on span "Novo pedido" at bounding box center [104, 61] width 25 height 7
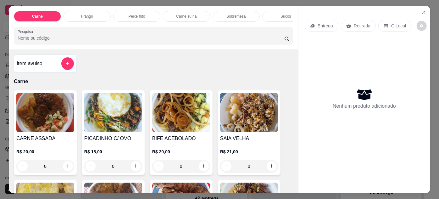
click at [170, 122] on img at bounding box center [181, 112] width 58 height 39
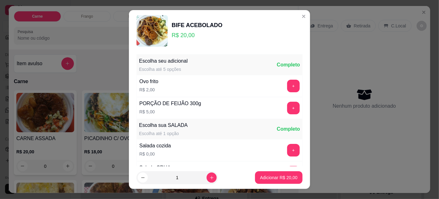
scroll to position [63, 0]
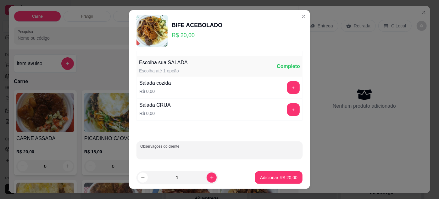
click at [183, 149] on input "Observações do cliente" at bounding box center [219, 152] width 158 height 6
type input "SEM MACARRÃO"
click at [276, 176] on p "Adicionar R$ 20,00" at bounding box center [278, 177] width 37 height 6
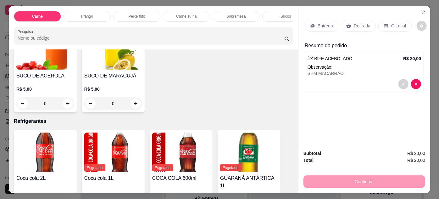
scroll to position [743, 0]
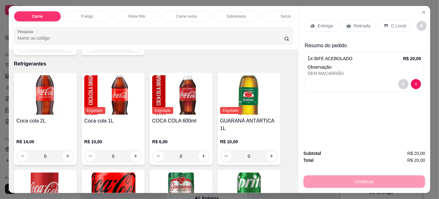
click at [45, 95] on img at bounding box center [45, 94] width 58 height 39
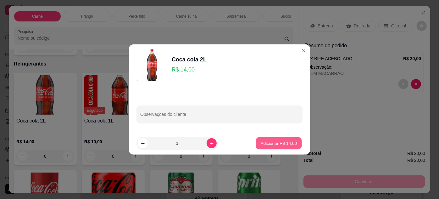
click at [270, 141] on p "Adicionar R$ 14,00" at bounding box center [279, 143] width 36 height 6
type input "1"
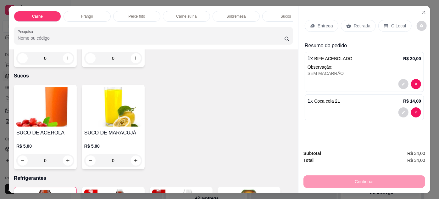
scroll to position [572, 0]
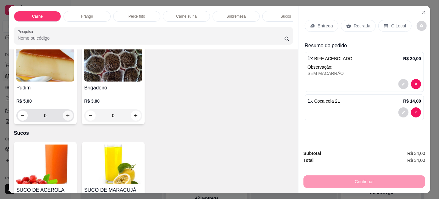
click at [67, 113] on icon "increase-product-quantity" at bounding box center [67, 115] width 5 height 5
type input "1"
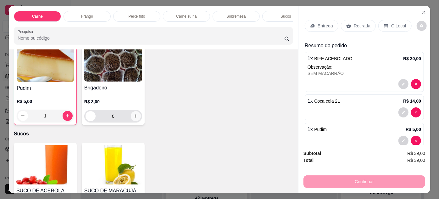
click at [135, 114] on icon "increase-product-quantity" at bounding box center [135, 116] width 5 height 5
click at [134, 114] on icon "increase-product-quantity" at bounding box center [135, 116] width 5 height 5
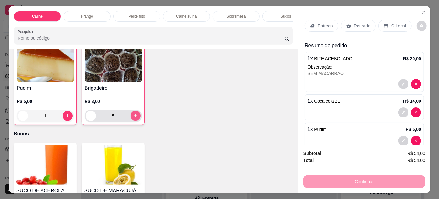
click at [134, 113] on icon "increase-product-quantity" at bounding box center [135, 115] width 5 height 5
click at [134, 114] on icon "increase-product-quantity" at bounding box center [135, 116] width 5 height 5
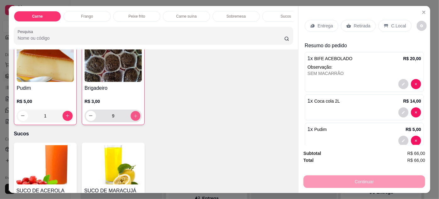
type input "10"
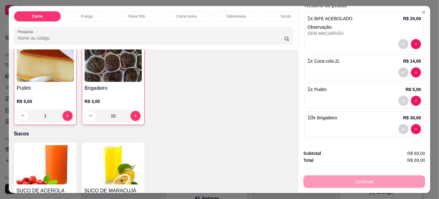
scroll to position [0, 0]
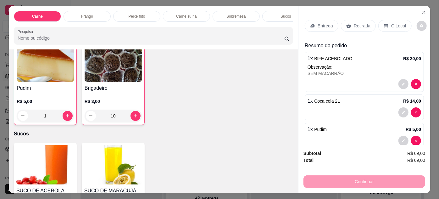
click at [319, 24] on p "Entrega" at bounding box center [325, 26] width 15 height 6
click at [348, 24] on icon at bounding box center [348, 25] width 5 height 5
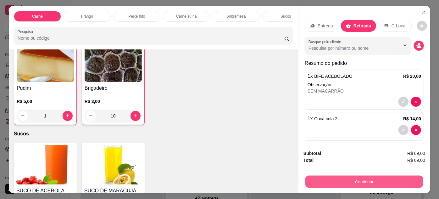
click at [373, 177] on button "Continuar" at bounding box center [364, 181] width 118 height 12
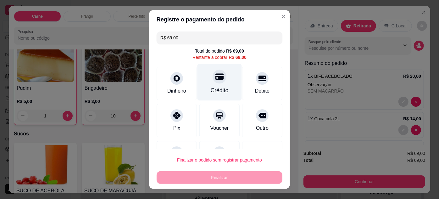
click at [211, 86] on div "Crédito" at bounding box center [220, 90] width 18 height 8
type input "R$ 0,00"
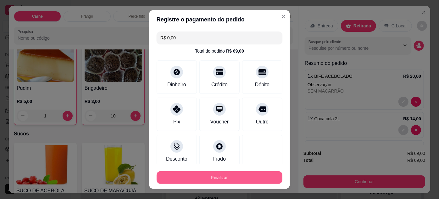
click at [226, 178] on button "Finalizar" at bounding box center [220, 177] width 126 height 13
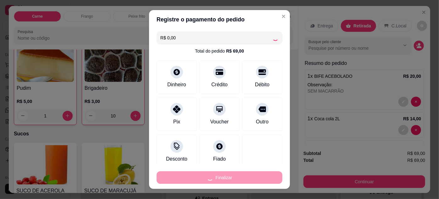
type input "0"
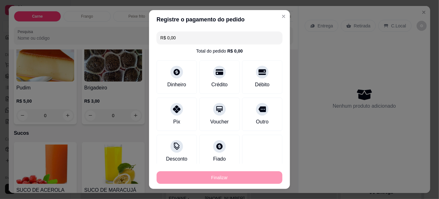
type input "-R$ 69,00"
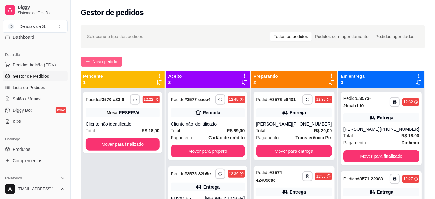
click at [98, 61] on span "Novo pedido" at bounding box center [104, 61] width 25 height 7
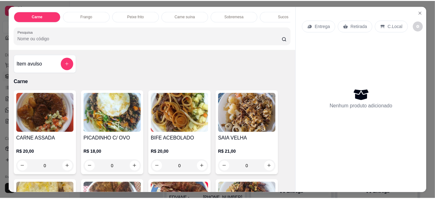
scroll to position [57, 0]
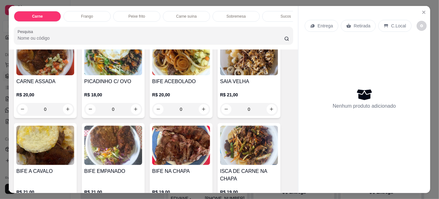
click at [164, 142] on img at bounding box center [181, 144] width 58 height 39
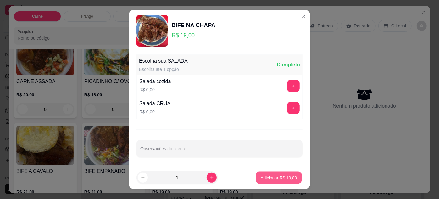
click at [261, 176] on p "Adicionar R$ 19,00" at bounding box center [279, 177] width 36 height 6
type input "1"
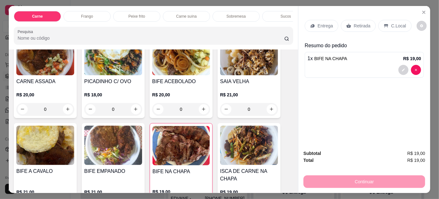
click at [319, 26] on div "Entrega" at bounding box center [322, 26] width 34 height 12
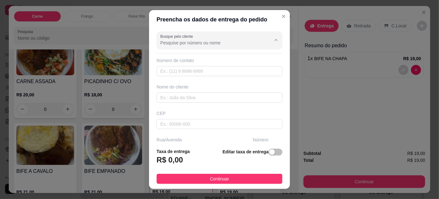
click at [197, 41] on input "Busque pelo cliente" at bounding box center [210, 43] width 101 height 6
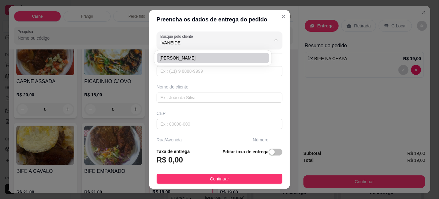
click at [196, 58] on span "[PERSON_NAME]" at bounding box center [209, 58] width 101 height 6
type input "[PERSON_NAME]"
type input "91984855912"
type input "[PERSON_NAME]"
type input "CRESCI-[GEOGRAPHIC_DATA]"
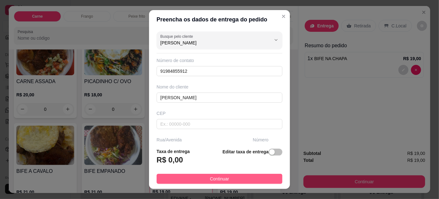
type input "[PERSON_NAME]"
click at [245, 176] on button "Continuar" at bounding box center [220, 179] width 126 height 10
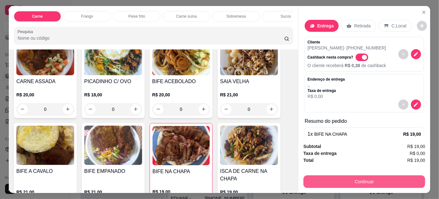
click at [331, 182] on button "Continuar" at bounding box center [364, 181] width 122 height 13
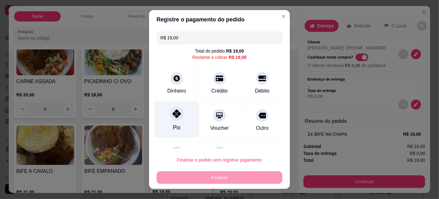
click at [174, 121] on div "Pix" at bounding box center [177, 119] width 44 height 37
type input "R$ 0,00"
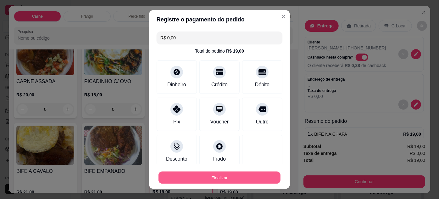
click at [221, 176] on button "Finalizar" at bounding box center [219, 177] width 122 height 12
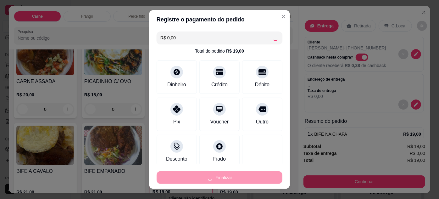
type input "0"
type input "-R$ 19,00"
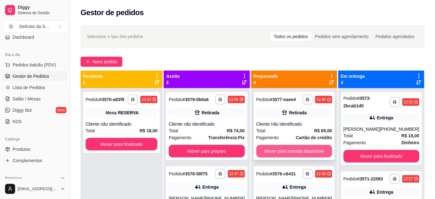
click at [300, 153] on button "Mover para retirada disponível" at bounding box center [294, 151] width 76 height 13
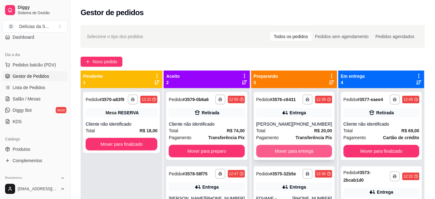
click at [305, 149] on button "Mover para entrega" at bounding box center [294, 151] width 76 height 13
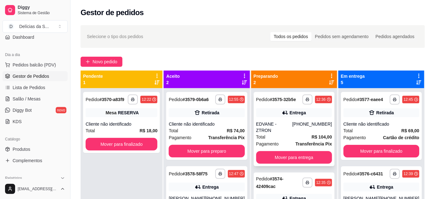
click at [309, 133] on div "Total R$ 104,00" at bounding box center [294, 136] width 76 height 7
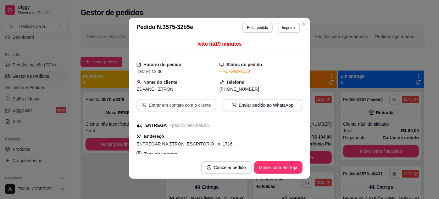
scroll to position [57, 0]
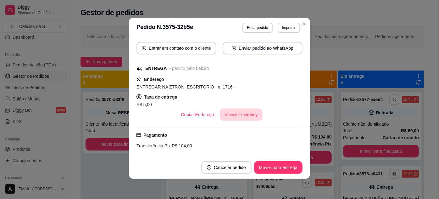
click at [236, 114] on button "Vincular motoboy" at bounding box center [241, 114] width 43 height 12
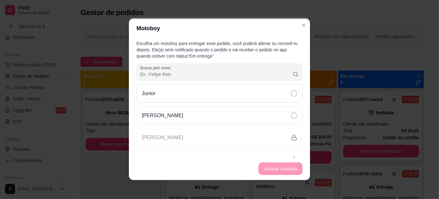
click at [188, 94] on div "Junior" at bounding box center [219, 93] width 166 height 18
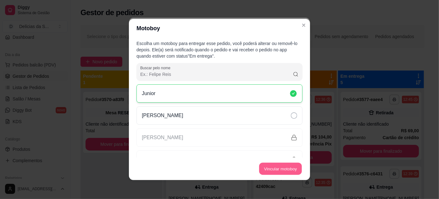
click at [285, 166] on button "Vincular motoboy" at bounding box center [280, 169] width 43 height 12
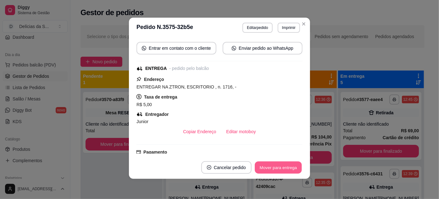
click at [280, 165] on button "Mover para entrega" at bounding box center [278, 167] width 47 height 12
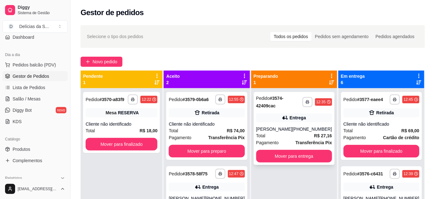
click at [304, 134] on div "Total R$ 27,16" at bounding box center [294, 135] width 76 height 7
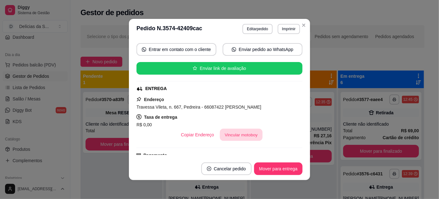
click at [230, 134] on button "Vincular motoboy" at bounding box center [241, 135] width 43 height 12
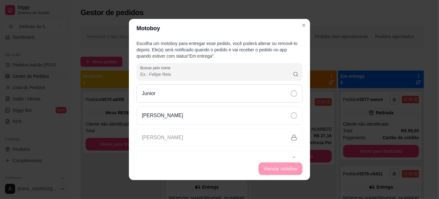
click at [259, 95] on div "Junior" at bounding box center [219, 93] width 166 height 18
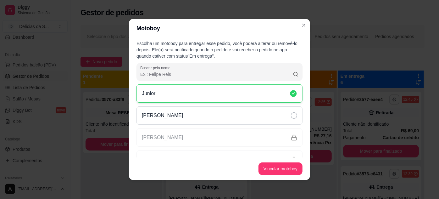
click at [286, 119] on div "[PERSON_NAME]" at bounding box center [219, 115] width 166 height 18
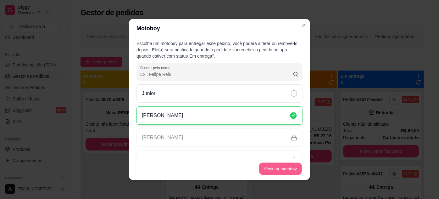
click at [280, 168] on button "Vincular motoboy" at bounding box center [280, 169] width 43 height 12
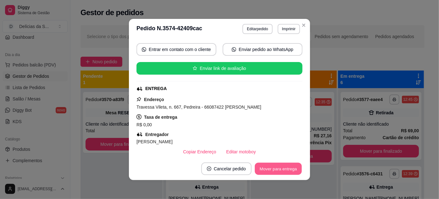
click at [283, 167] on button "Mover para entrega" at bounding box center [278, 169] width 47 height 12
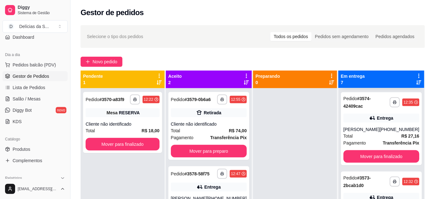
scroll to position [286, 0]
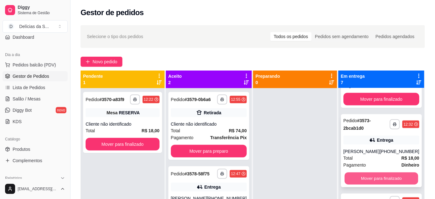
click at [391, 185] on button "Mover para finalizado" at bounding box center [381, 178] width 74 height 12
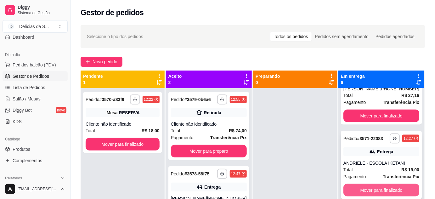
scroll to position [275, 0]
click at [391, 188] on button "Mover para finalizado" at bounding box center [381, 190] width 74 height 12
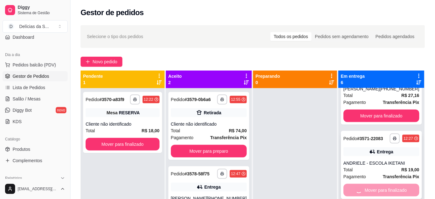
scroll to position [200, 0]
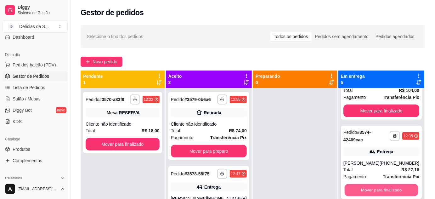
click at [390, 190] on button "Mover para finalizado" at bounding box center [381, 190] width 74 height 12
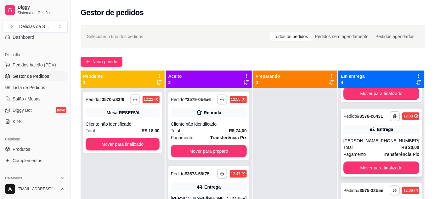
scroll to position [115, 0]
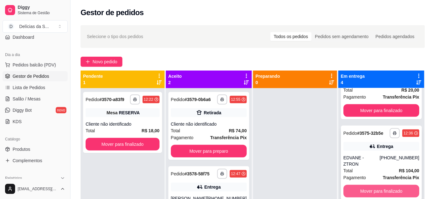
click at [385, 189] on button "Mover para finalizado" at bounding box center [381, 191] width 76 height 13
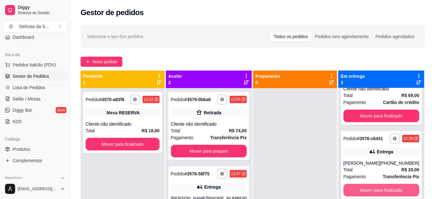
scroll to position [35, 0]
click at [389, 188] on button "Mover para finalizado" at bounding box center [381, 190] width 74 height 12
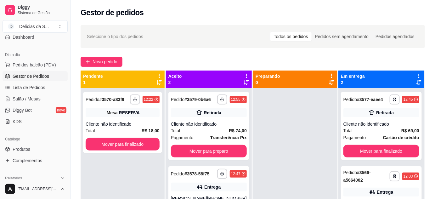
scroll to position [0, 0]
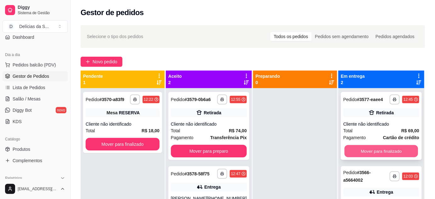
click at [375, 150] on button "Mover para finalizado" at bounding box center [381, 151] width 74 height 12
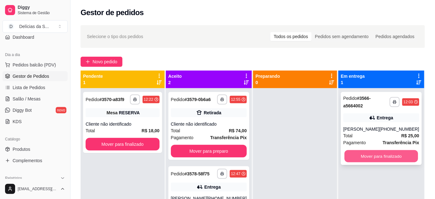
click at [388, 159] on button "Mover para finalizado" at bounding box center [381, 156] width 74 height 12
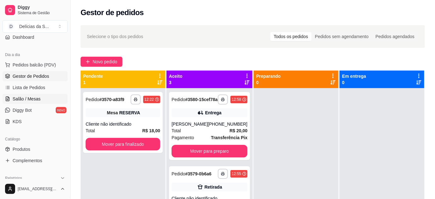
click at [30, 101] on span "Salão / Mesas" at bounding box center [27, 99] width 28 height 6
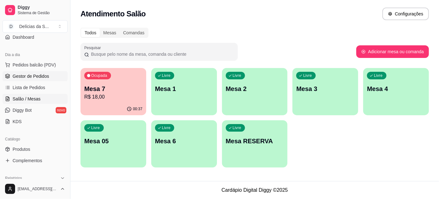
click at [40, 76] on span "Gestor de Pedidos" at bounding box center [31, 76] width 36 height 6
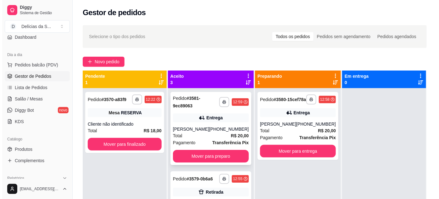
scroll to position [40, 0]
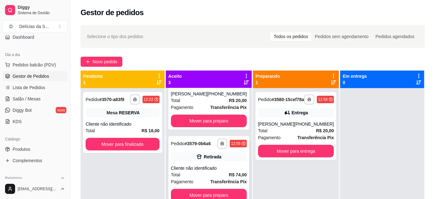
click at [209, 165] on div "Cliente não identificado" at bounding box center [209, 168] width 76 height 6
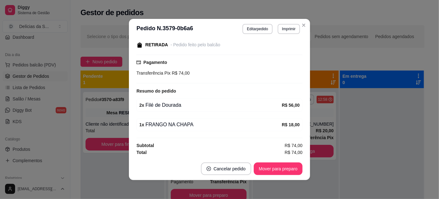
scroll to position [1, 0]
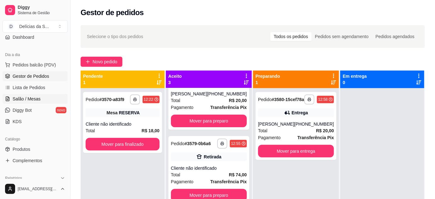
click at [39, 97] on link "Salão / Mesas" at bounding box center [35, 99] width 65 height 10
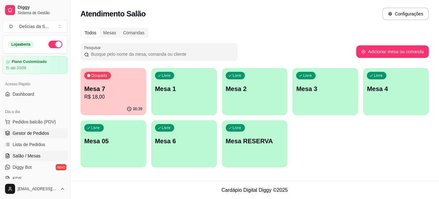
click at [43, 132] on span "Gestor de Pedidos" at bounding box center [31, 133] width 36 height 6
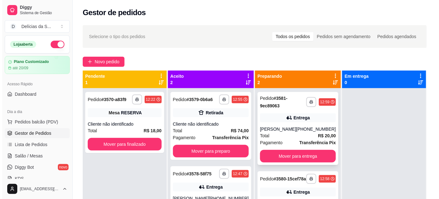
scroll to position [18, 0]
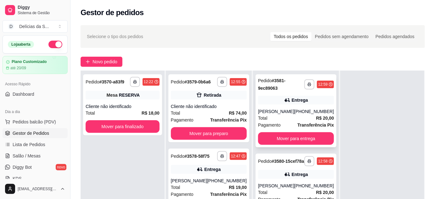
click at [307, 113] on div "[PHONE_NUMBER]" at bounding box center [314, 111] width 40 height 6
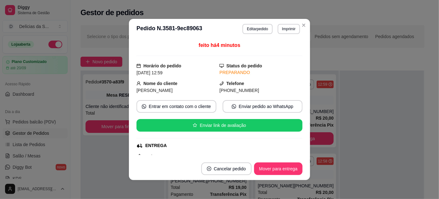
scroll to position [57, 0]
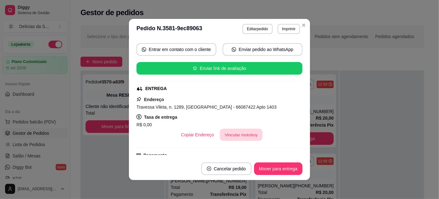
click at [242, 133] on button "Vincular motoboy" at bounding box center [241, 135] width 43 height 12
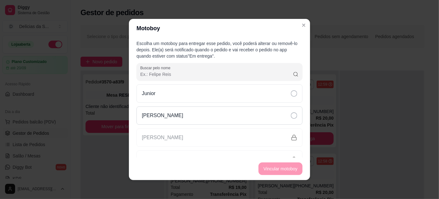
click at [291, 115] on icon at bounding box center [294, 115] width 6 height 6
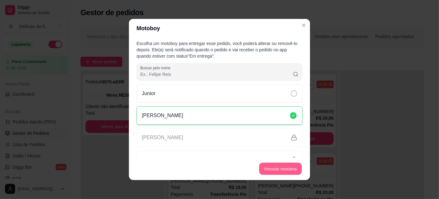
click at [283, 170] on button "Vincular motoboy" at bounding box center [280, 169] width 43 height 12
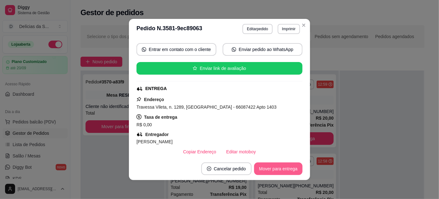
click at [270, 169] on button "Mover para entrega" at bounding box center [278, 168] width 48 height 13
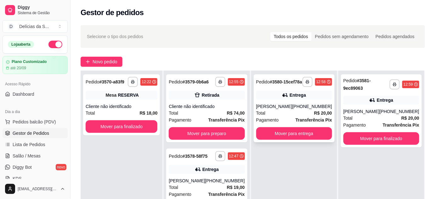
click at [305, 116] on div "Total R$ 20,00" at bounding box center [294, 112] width 76 height 7
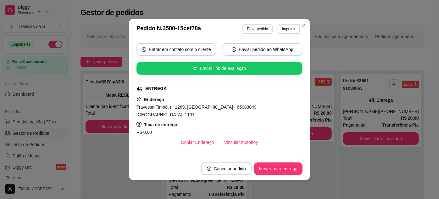
scroll to position [114, 0]
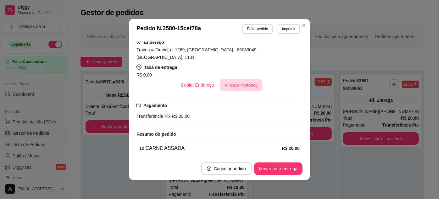
click at [246, 79] on button "Vincular motoboy" at bounding box center [241, 85] width 43 height 12
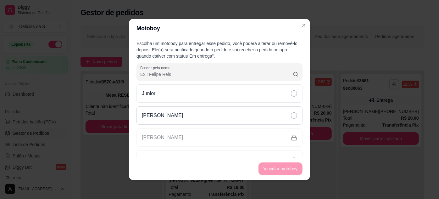
click at [262, 116] on div "[PERSON_NAME]" at bounding box center [219, 115] width 166 height 18
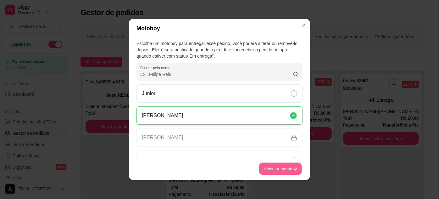
click at [292, 167] on button "Vincular motoboy" at bounding box center [280, 169] width 43 height 12
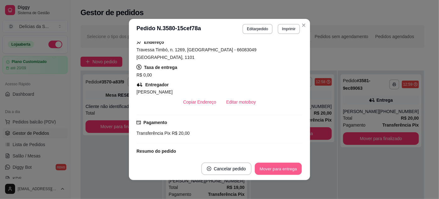
click at [282, 168] on button "Mover para entrega" at bounding box center [278, 169] width 47 height 12
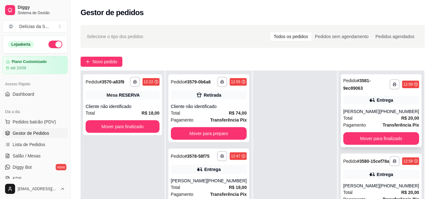
click at [364, 118] on div "Total R$ 20,00" at bounding box center [381, 117] width 76 height 7
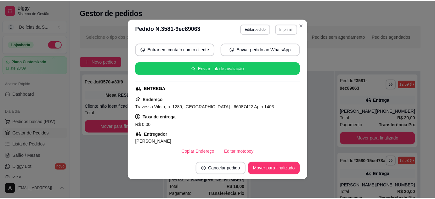
scroll to position [0, 0]
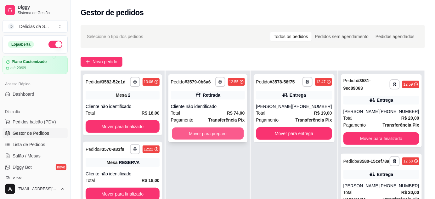
click at [227, 130] on button "Mover para preparo" at bounding box center [208, 133] width 72 height 12
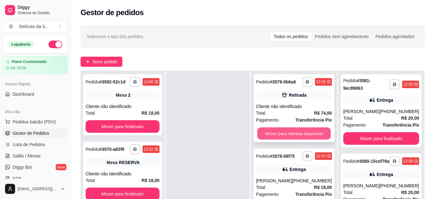
click at [314, 131] on button "Mover para retirada disponível" at bounding box center [294, 133] width 74 height 12
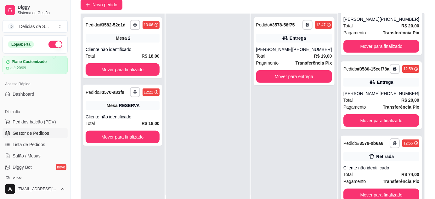
scroll to position [96, 0]
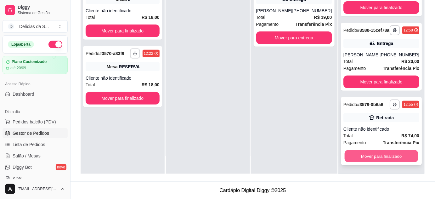
click at [384, 157] on button "Mover para finalizado" at bounding box center [381, 156] width 74 height 12
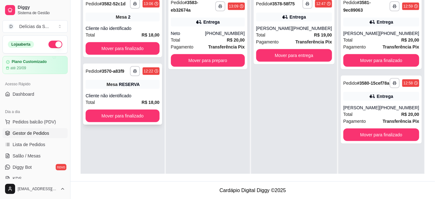
scroll to position [0, 0]
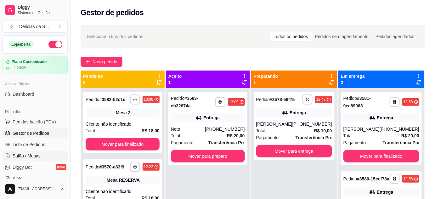
click at [38, 153] on span "Salão / Mesas" at bounding box center [27, 156] width 28 height 6
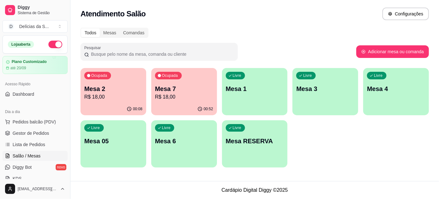
click at [96, 103] on button "Ocupada Mesa 2 R$ 18,00 00:08" at bounding box center [113, 91] width 66 height 47
click at [36, 133] on span "Gestor de Pedidos" at bounding box center [31, 133] width 36 height 6
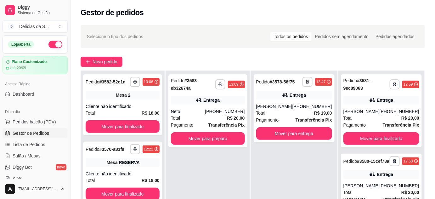
scroll to position [96, 0]
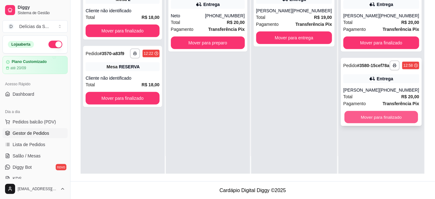
click at [380, 123] on button "Mover para finalizado" at bounding box center [381, 117] width 74 height 12
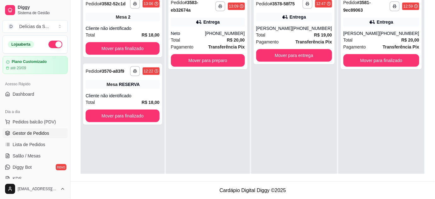
scroll to position [38, 0]
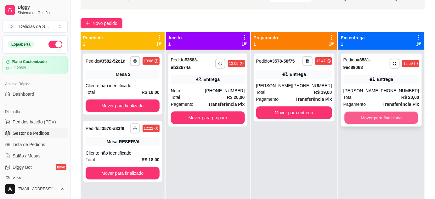
click at [369, 118] on button "Mover para finalizado" at bounding box center [381, 118] width 74 height 12
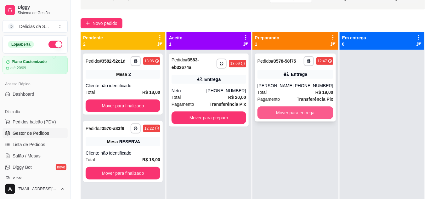
click at [305, 112] on button "Mover para entrega" at bounding box center [295, 112] width 76 height 13
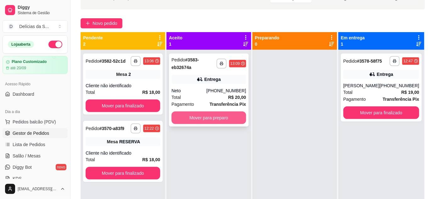
click at [201, 119] on button "Mover para preparo" at bounding box center [208, 117] width 75 height 13
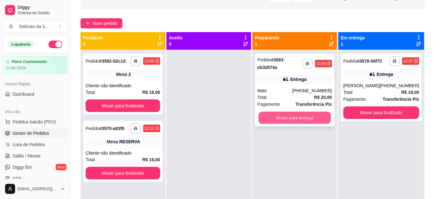
click at [309, 117] on button "Mover para entrega" at bounding box center [294, 118] width 72 height 12
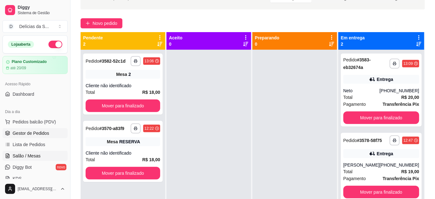
click at [28, 153] on span "Salão / Mesas" at bounding box center [27, 156] width 28 height 6
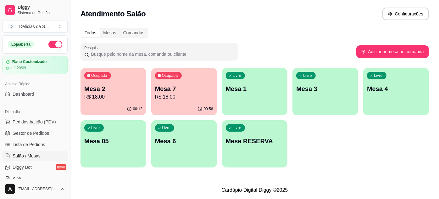
click at [180, 96] on p "R$ 18,00" at bounding box center [184, 97] width 58 height 8
click at [109, 97] on p "R$ 18,00" at bounding box center [113, 97] width 58 height 8
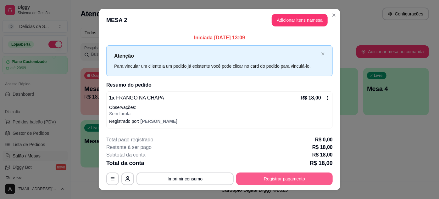
click at [269, 178] on button "Registrar pagamento" at bounding box center [284, 178] width 97 height 13
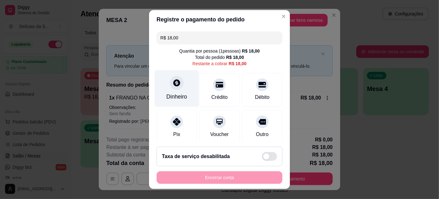
click at [162, 94] on div "Dinheiro" at bounding box center [177, 88] width 44 height 37
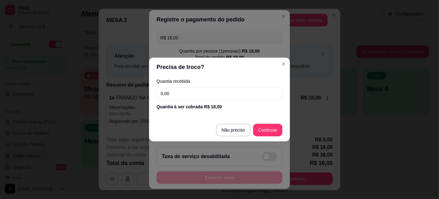
click at [169, 95] on input "0,00" at bounding box center [220, 93] width 126 height 13
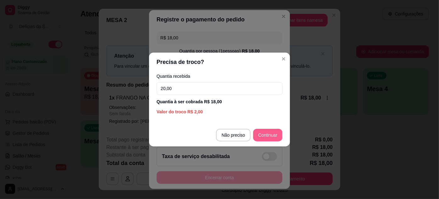
type input "20,00"
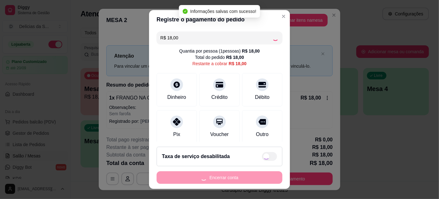
type input "R$ 0,00"
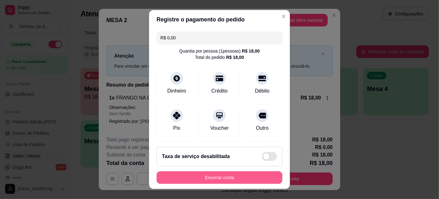
click at [250, 179] on button "Encerrar conta" at bounding box center [220, 177] width 126 height 13
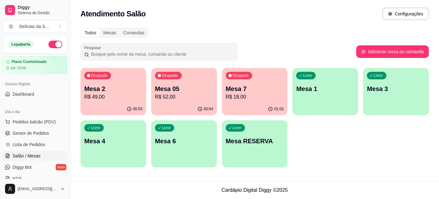
click at [98, 103] on div "00:03" at bounding box center [113, 109] width 66 height 12
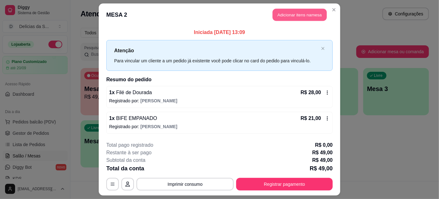
click at [304, 19] on button "Adicionar itens na mesa" at bounding box center [300, 15] width 54 height 12
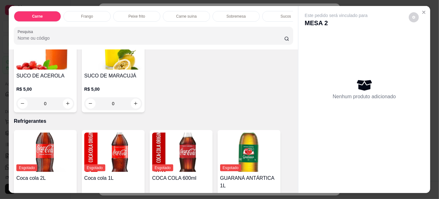
scroll to position [629, 0]
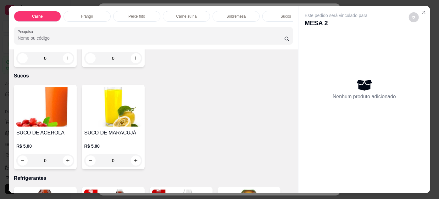
click at [62, 155] on div "0" at bounding box center [45, 160] width 58 height 13
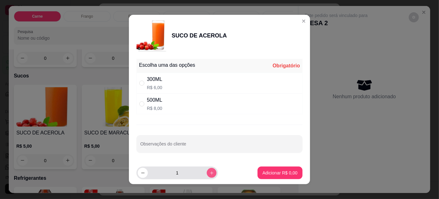
click at [209, 171] on icon "increase-product-quantity" at bounding box center [211, 172] width 5 height 5
type input "2"
click at [190, 87] on div "300ML R$ 6,00" at bounding box center [219, 83] width 166 height 21
radio input "true"
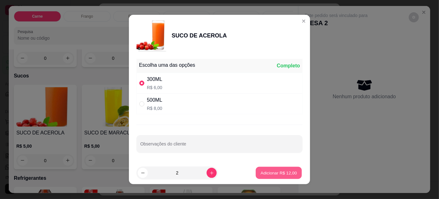
click at [263, 173] on p "Adicionar R$ 12,00" at bounding box center [279, 172] width 36 height 6
type input "2"
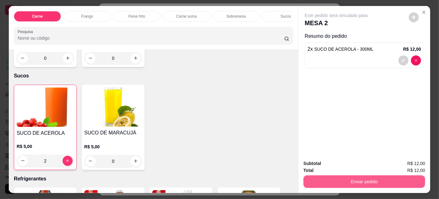
click at [308, 175] on button "Enviar pedido" at bounding box center [364, 181] width 122 height 13
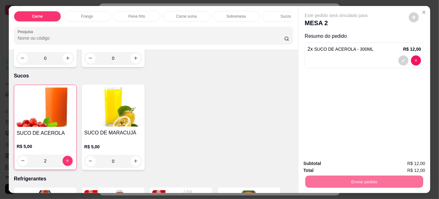
click at [344, 163] on button "Não registrar e enviar pedido" at bounding box center [343, 164] width 65 height 12
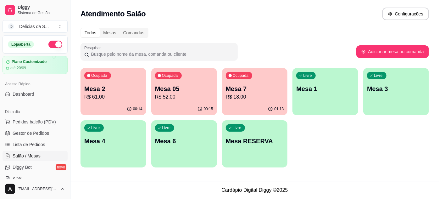
click at [89, 84] on p "Mesa 2" at bounding box center [113, 88] width 58 height 9
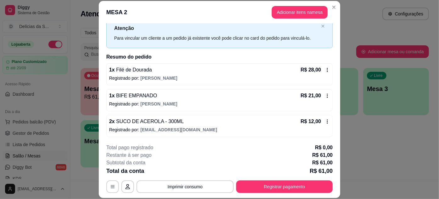
scroll to position [0, 0]
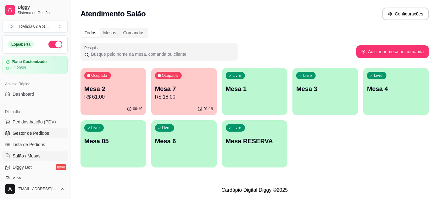
click at [40, 133] on span "Gestor de Pedidos" at bounding box center [31, 133] width 36 height 6
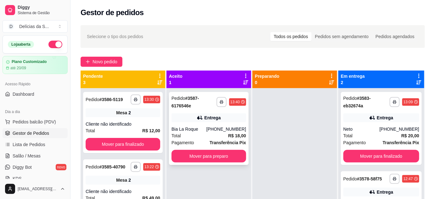
click at [207, 133] on div "Total R$ 18,00" at bounding box center [208, 135] width 75 height 7
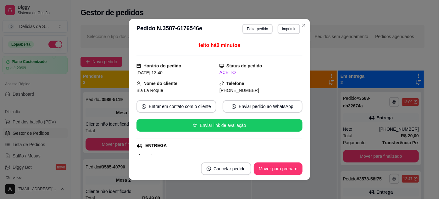
scroll to position [114, 0]
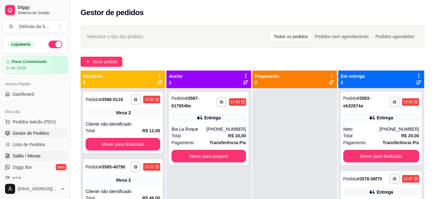
click at [29, 155] on span "Salão / Mesas" at bounding box center [27, 156] width 28 height 6
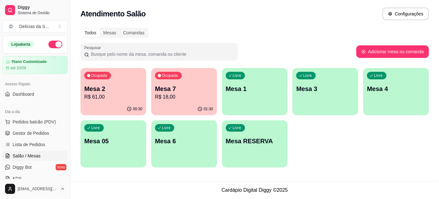
click at [113, 91] on p "Mesa 2" at bounding box center [113, 88] width 58 height 9
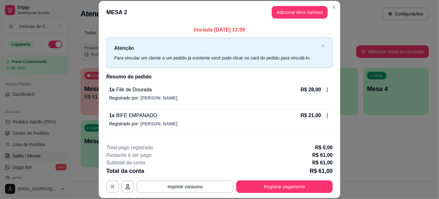
scroll to position [20, 0]
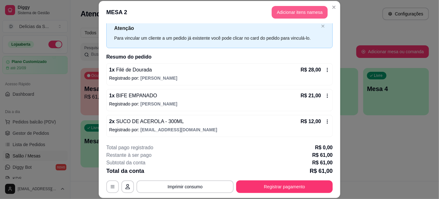
click at [294, 13] on button "Adicionar itens na mesa" at bounding box center [300, 12] width 56 height 13
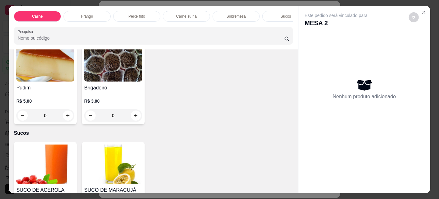
scroll to position [629, 0]
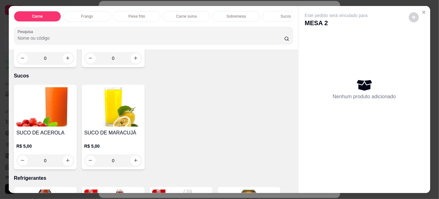
click at [51, 116] on img at bounding box center [45, 106] width 58 height 39
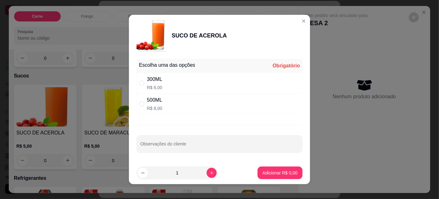
click at [225, 86] on div "300ML R$ 6,00" at bounding box center [219, 83] width 166 height 21
radio input "true"
click at [273, 177] on button "Adicionar R$ 6,00" at bounding box center [280, 172] width 45 height 13
type input "1"
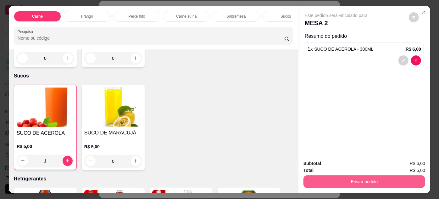
click at [313, 178] on button "Enviar pedido" at bounding box center [364, 181] width 122 height 13
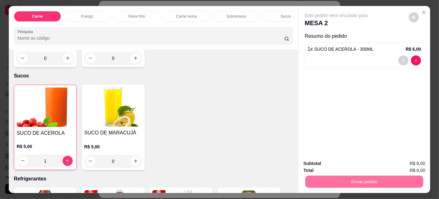
click at [314, 168] on button "Não registrar e enviar pedido" at bounding box center [343, 164] width 65 height 12
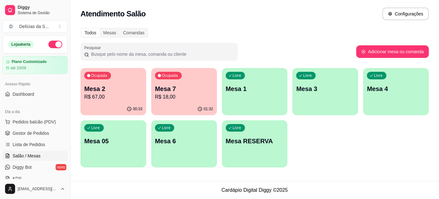
click at [113, 89] on p "Mesa 2" at bounding box center [113, 88] width 58 height 9
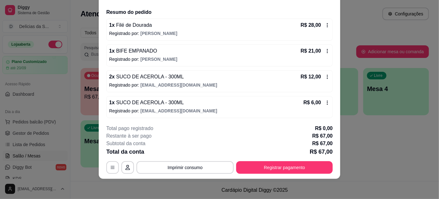
scroll to position [0, 0]
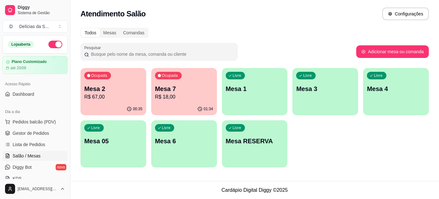
click at [130, 78] on div "Ocupada Mesa 2 R$ 67,00" at bounding box center [113, 85] width 66 height 35
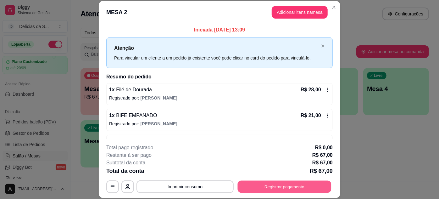
click at [282, 189] on button "Registrar pagamento" at bounding box center [285, 186] width 94 height 12
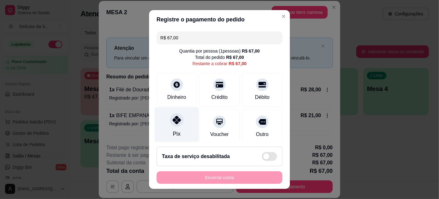
scroll to position [48, 0]
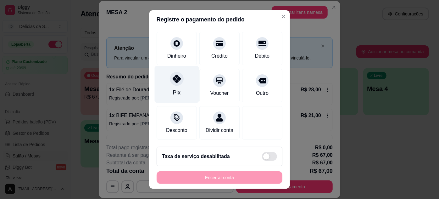
click at [174, 79] on div "Pix" at bounding box center [177, 84] width 44 height 37
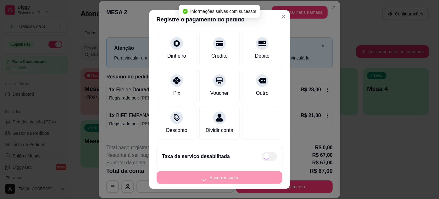
type input "R$ 0,00"
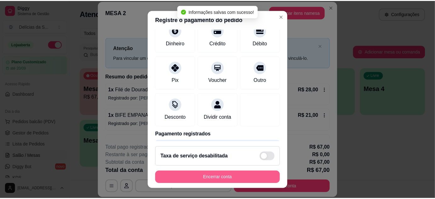
scroll to position [42, 0]
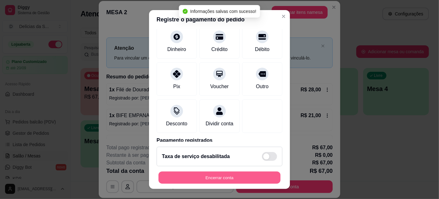
click at [244, 177] on button "Encerrar conta" at bounding box center [219, 177] width 122 height 12
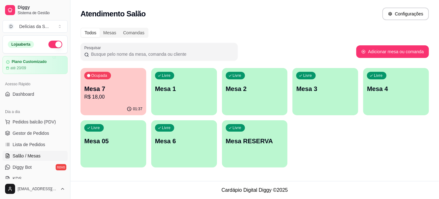
click at [119, 92] on p "Mesa 7" at bounding box center [113, 88] width 58 height 9
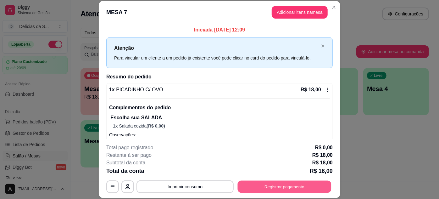
click at [263, 190] on button "Registrar pagamento" at bounding box center [285, 186] width 94 height 12
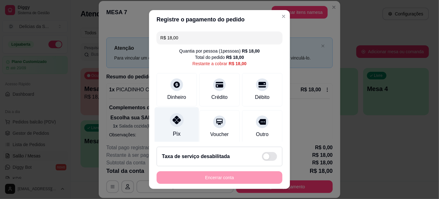
click at [174, 119] on icon at bounding box center [177, 120] width 8 height 8
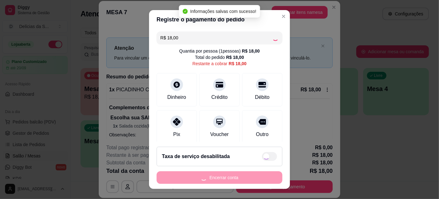
type input "R$ 0,00"
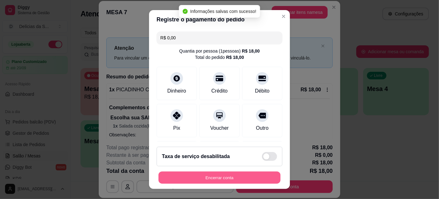
click at [225, 180] on button "Encerrar conta" at bounding box center [219, 177] width 122 height 12
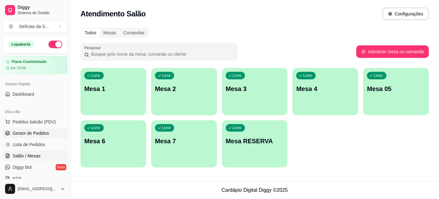
click at [29, 132] on span "Gestor de Pedidos" at bounding box center [31, 133] width 36 height 6
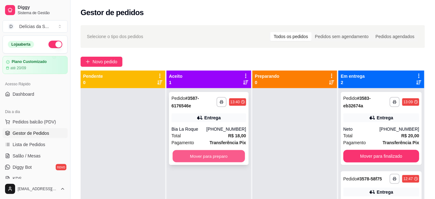
click at [206, 152] on button "Mover para preparo" at bounding box center [208, 156] width 72 height 12
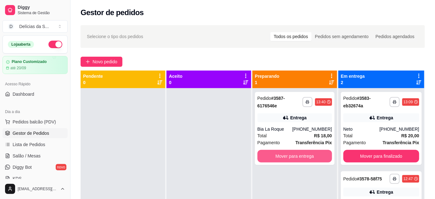
click at [276, 155] on button "Mover para entrega" at bounding box center [294, 156] width 75 height 13
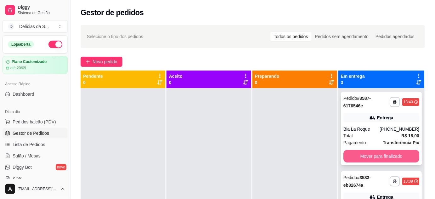
click at [380, 155] on button "Mover para finalizado" at bounding box center [381, 156] width 76 height 13
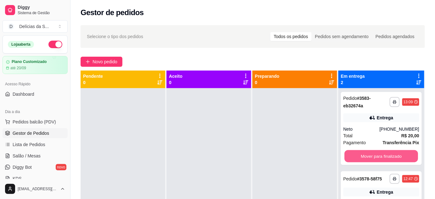
click at [380, 155] on button "Mover para finalizado" at bounding box center [381, 156] width 74 height 12
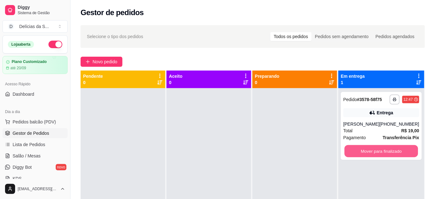
click at [380, 155] on button "Mover para finalizado" at bounding box center [381, 151] width 74 height 12
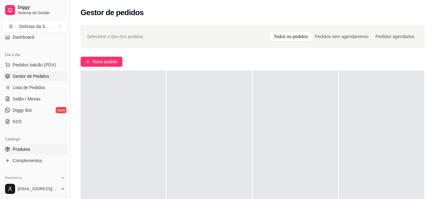
scroll to position [114, 0]
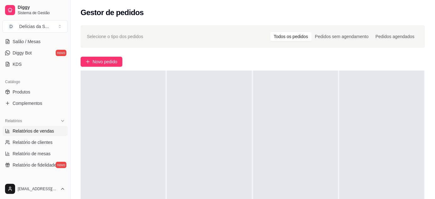
click at [45, 130] on span "Relatórios de vendas" at bounding box center [34, 131] width 42 height 6
select select "ALL"
select select "0"
